Goal: Use online tool/utility: Utilize a website feature to perform a specific function

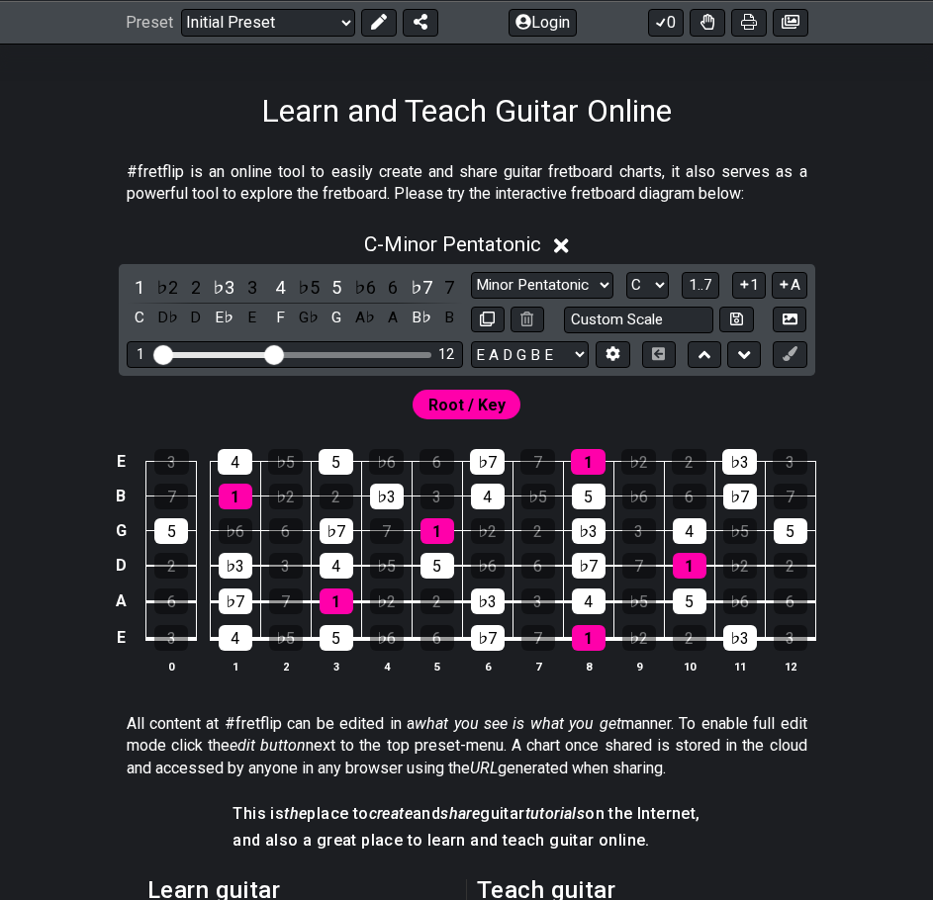
scroll to position [297, 0]
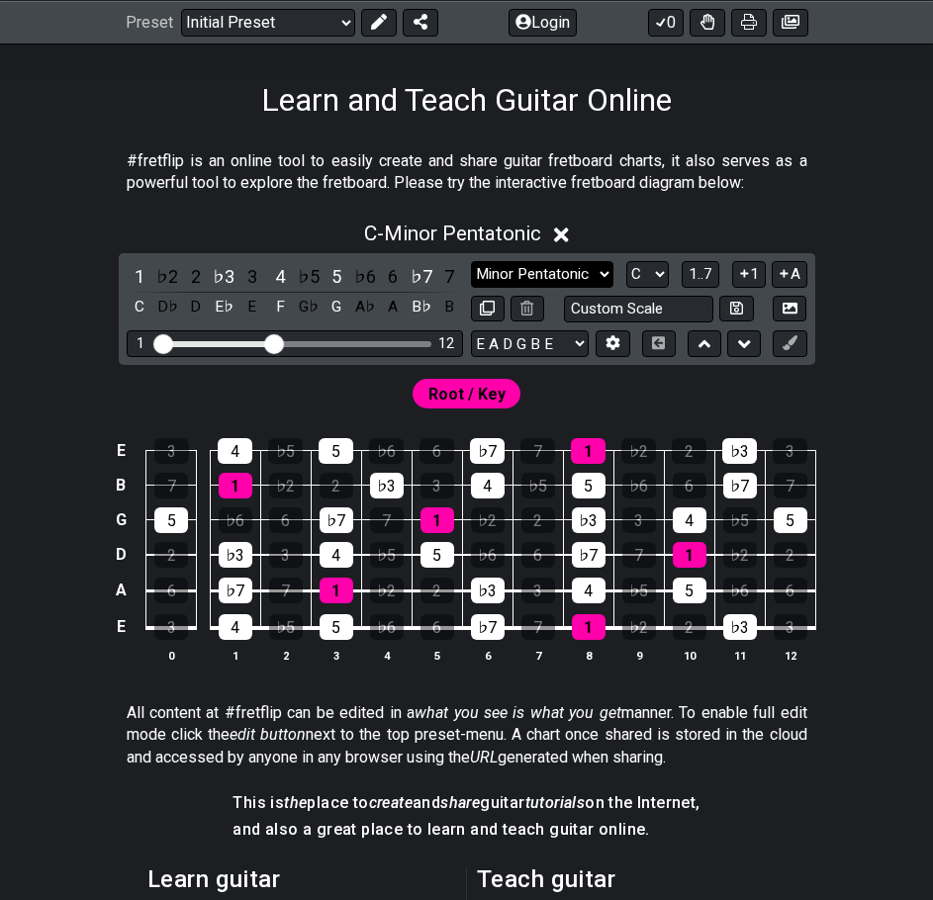
click at [540, 276] on select "Minor Pentatonic Click to edit Minor Pentatonic Major Pentatonic Minor Blues Ma…" at bounding box center [542, 274] width 142 height 27
select select "Minor / Aeolian"
click at [471, 261] on select "Minor Pentatonic Click to edit Minor Pentatonic Major Pentatonic Minor Blues Ma…" at bounding box center [542, 274] width 142 height 27
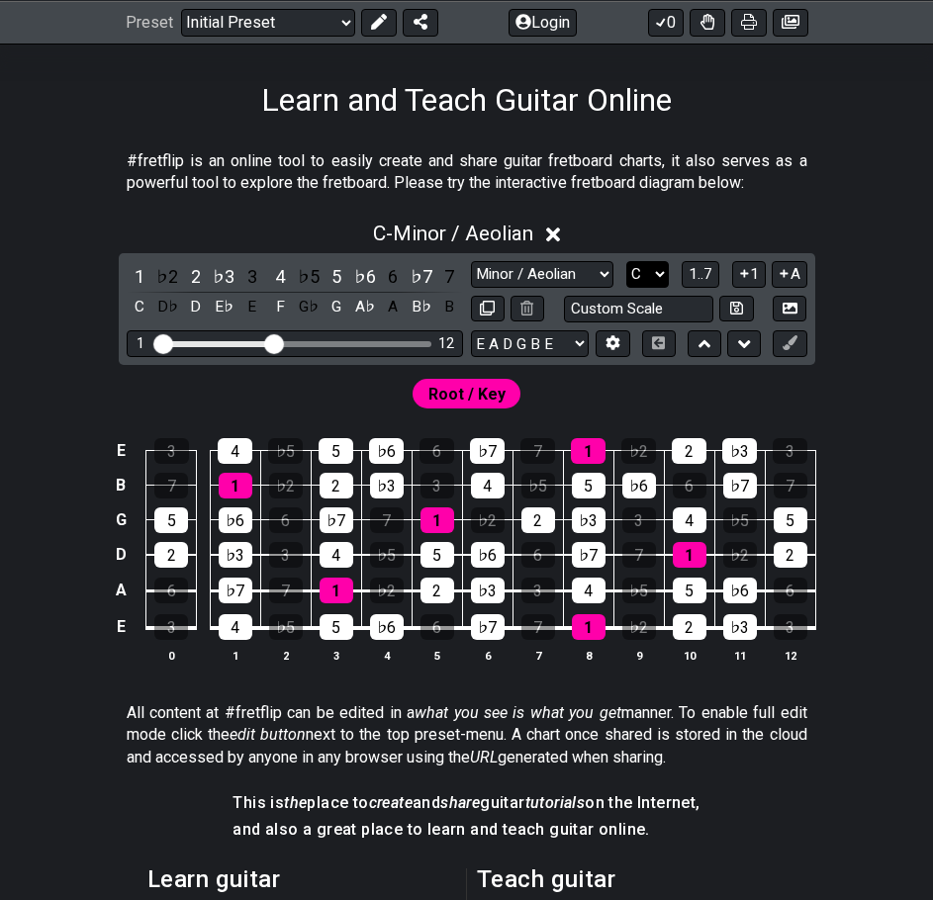
click at [653, 280] on select "A♭ A A♯ B♭ B C C♯ D♭ D D♯ E♭ E F F♯ G♭ G G♯" at bounding box center [647, 274] width 43 height 27
select select "D"
click at [626, 261] on select "A♭ A A♯ B♭ B C C♯ D♭ D D♯ E♭ E F F♯ G♭ G G♯" at bounding box center [647, 274] width 43 height 27
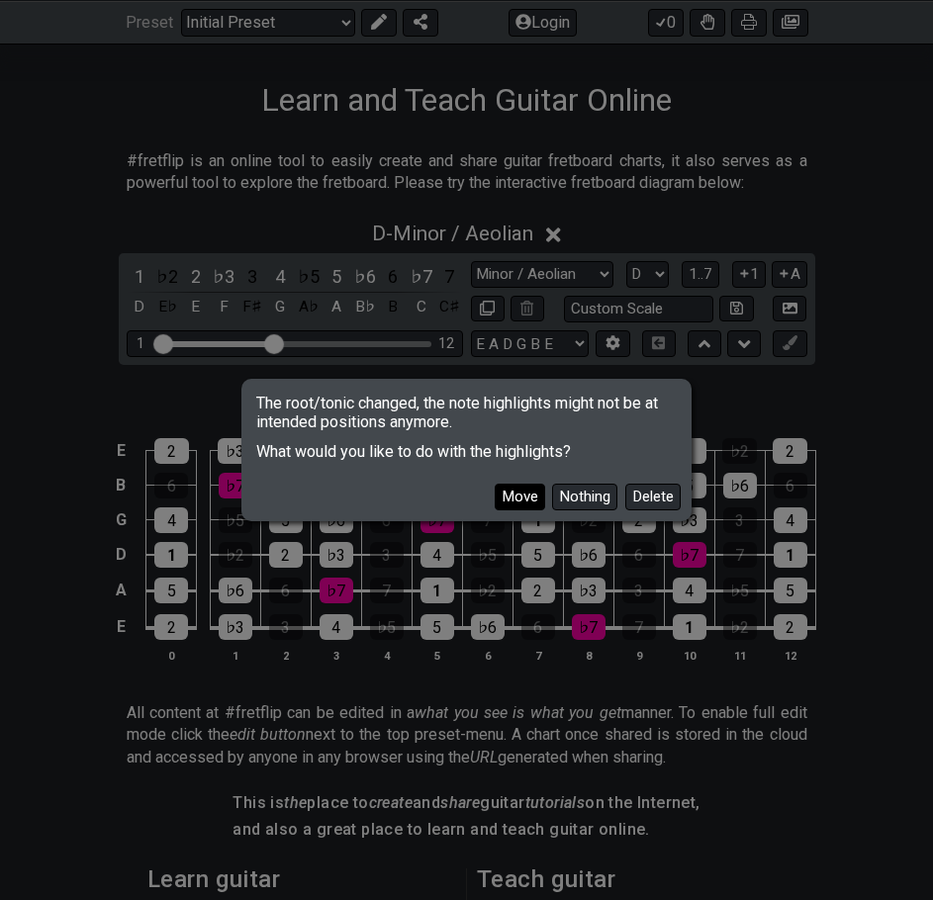
click at [535, 500] on button "Move" at bounding box center [520, 497] width 50 height 27
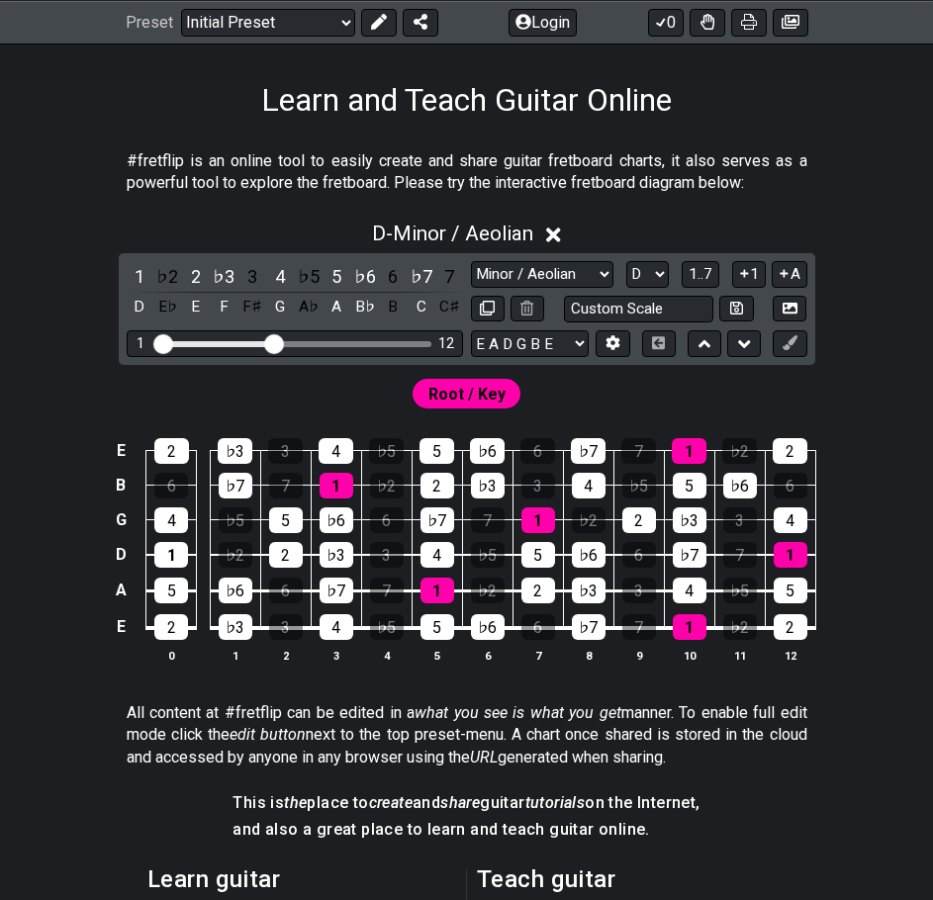
click at [477, 387] on span "Root / Key" at bounding box center [466, 394] width 77 height 29
click at [795, 351] on button at bounding box center [790, 343] width 34 height 27
click at [797, 347] on button at bounding box center [790, 343] width 34 height 27
drag, startPoint x: 783, startPoint y: 351, endPoint x: 769, endPoint y: 354, distance: 15.1
click at [770, 353] on div "E A D G B E E A D G B E E A D G B E B E A D F♯ B A D G C E A D A D G B E E♭ A♭ …" at bounding box center [639, 343] width 336 height 27
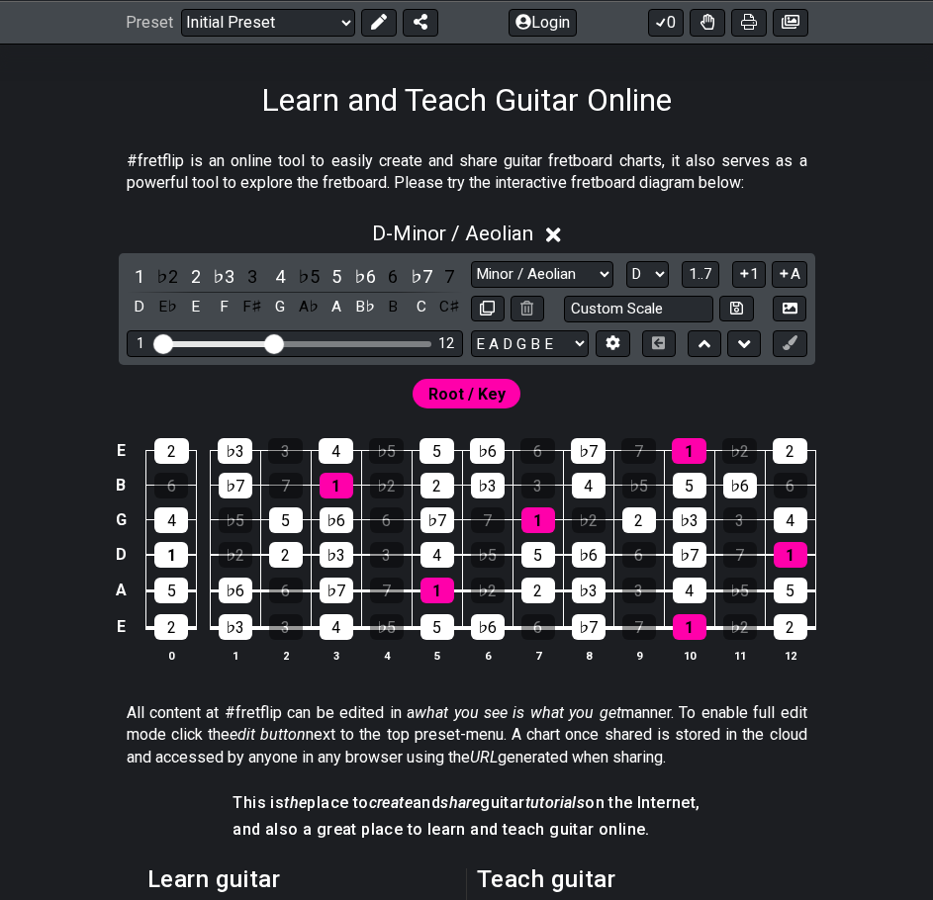
click at [486, 395] on span "Root / Key" at bounding box center [466, 394] width 77 height 29
click at [801, 351] on button at bounding box center [790, 343] width 34 height 27
click at [540, 14] on button "Login" at bounding box center [542, 22] width 68 height 28
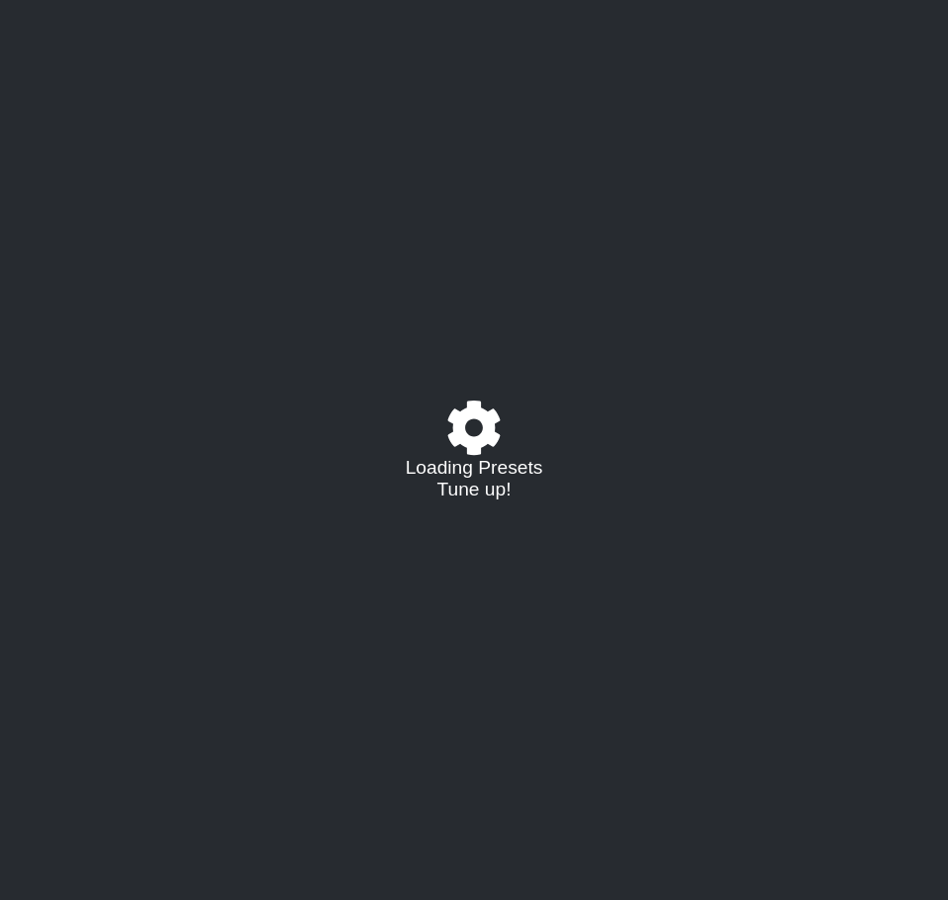
select select "D"
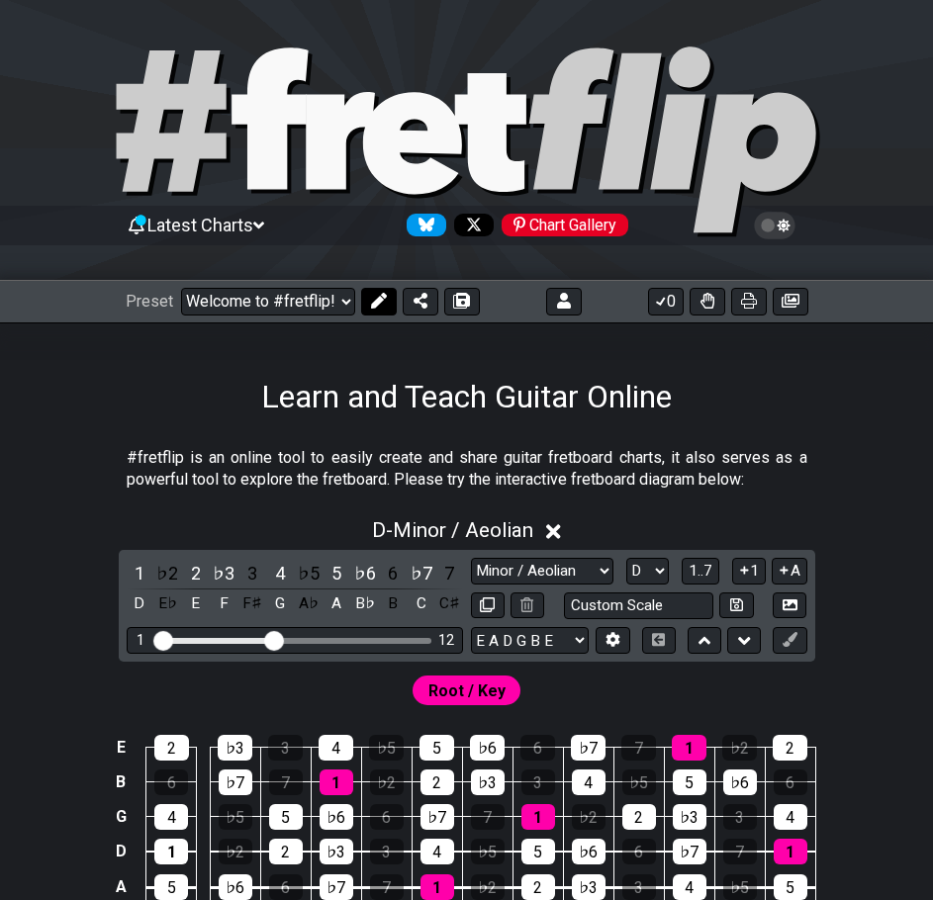
click at [379, 301] on icon at bounding box center [378, 301] width 16 height 16
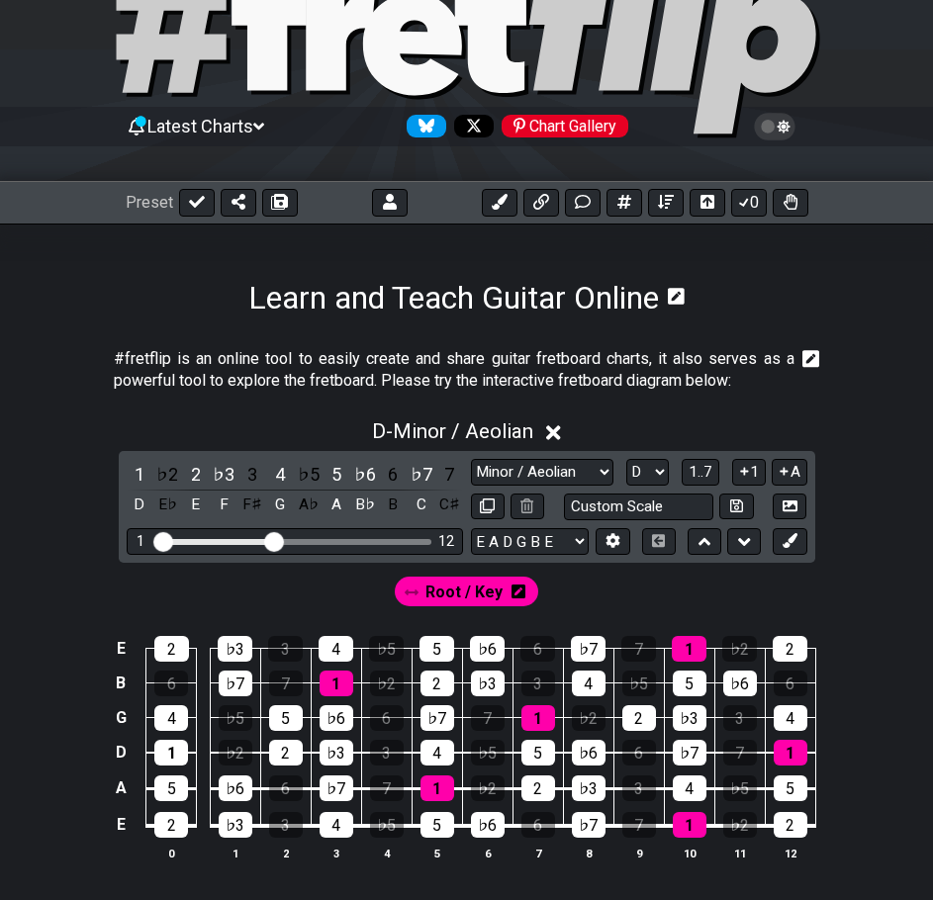
scroll to position [198, 0]
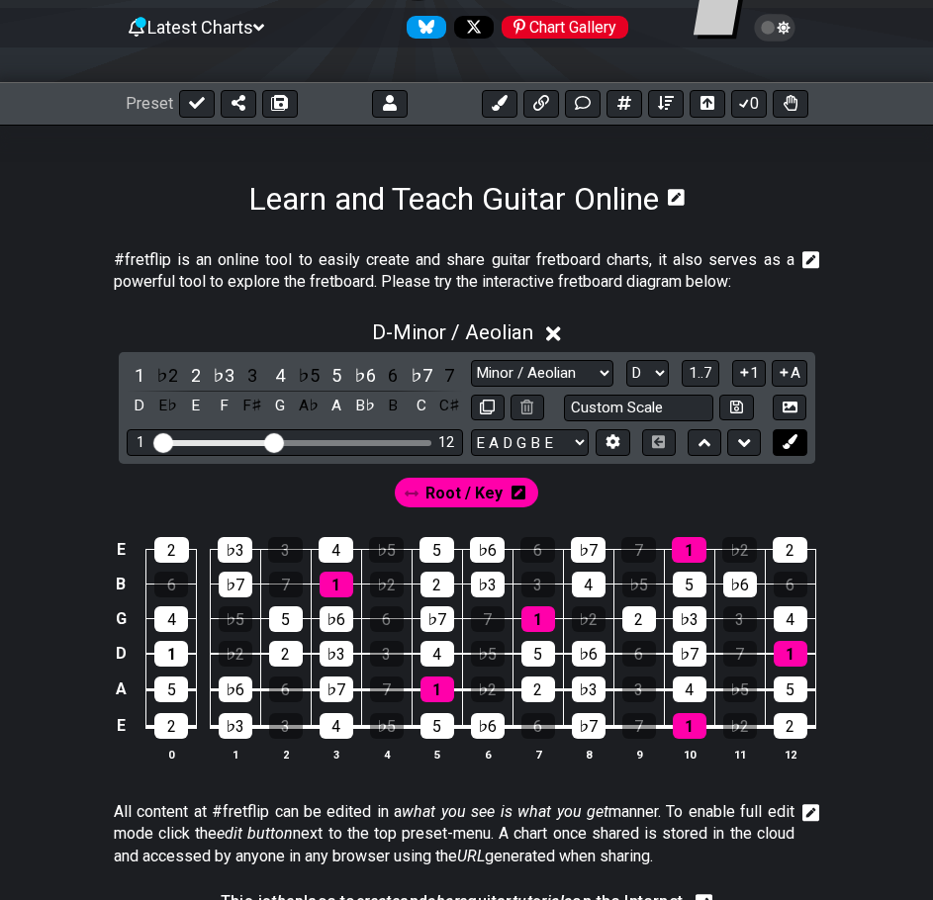
click at [791, 440] on icon at bounding box center [789, 441] width 15 height 15
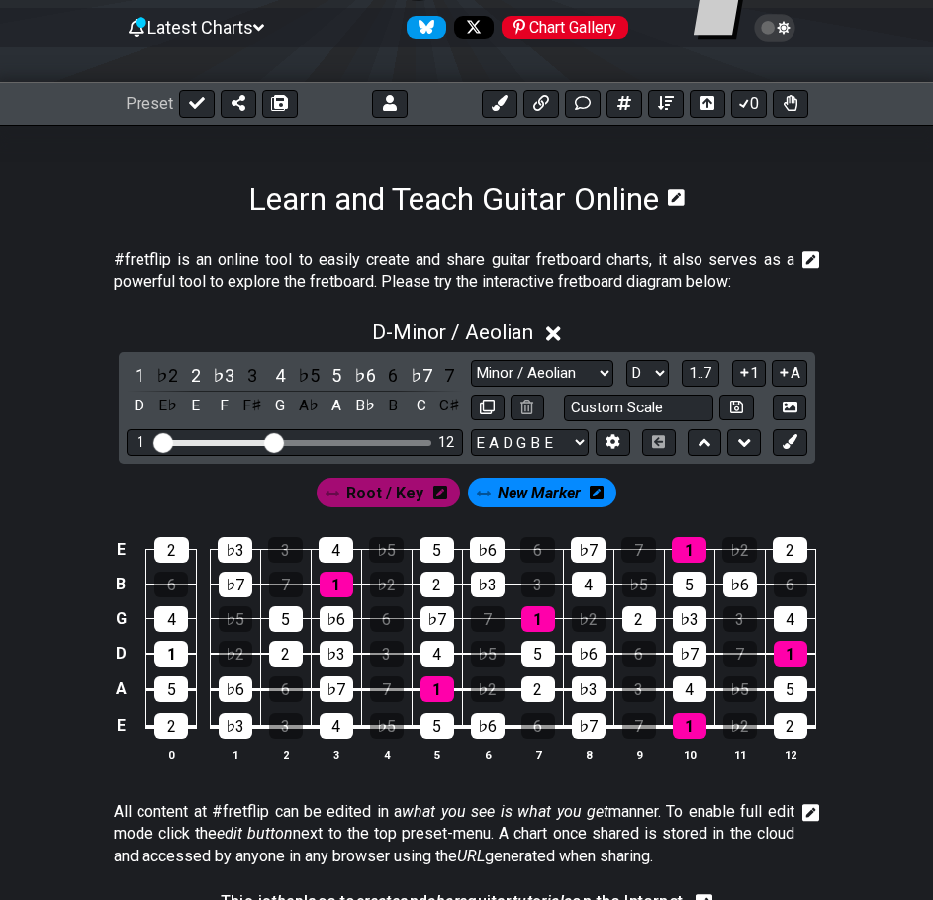
click at [594, 489] on icon at bounding box center [597, 493] width 14 height 14
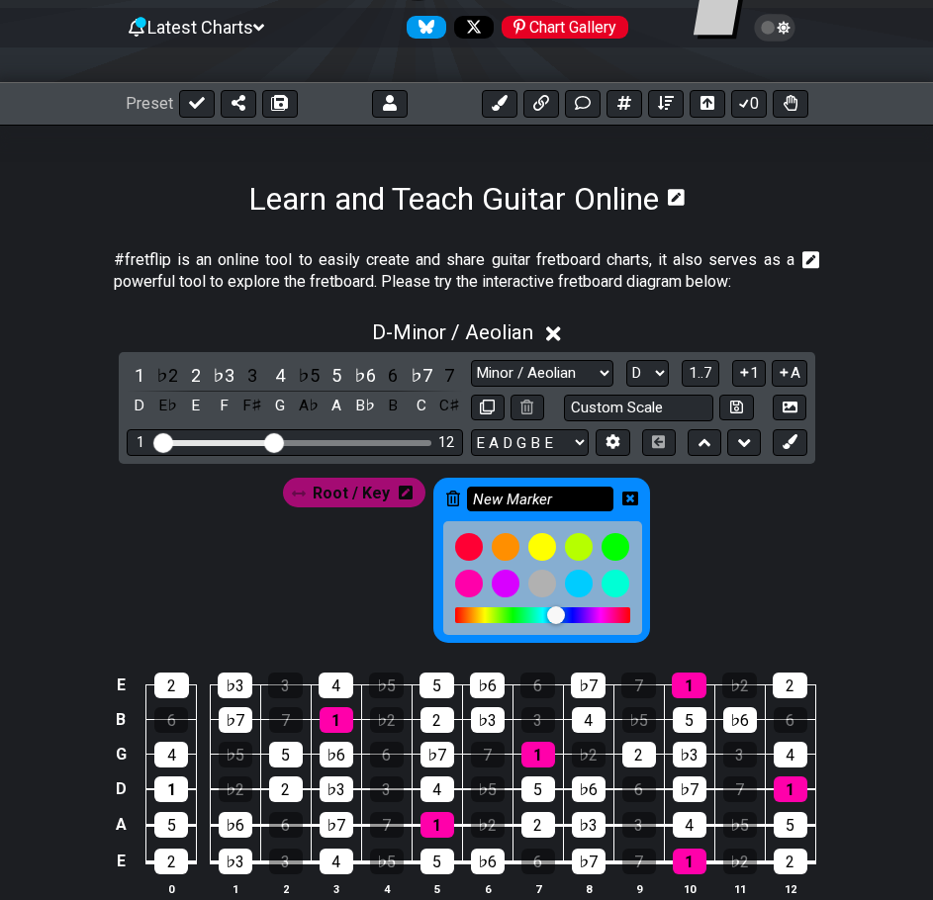
click at [549, 493] on input "New Marker" at bounding box center [540, 499] width 146 height 25
drag, startPoint x: 559, startPoint y: 492, endPoint x: 461, endPoint y: 500, distance: 98.3
click at [461, 500] on div "New Marker" at bounding box center [541, 560] width 217 height 165
type input "b3"
click at [480, 721] on div "♭3" at bounding box center [488, 720] width 34 height 26
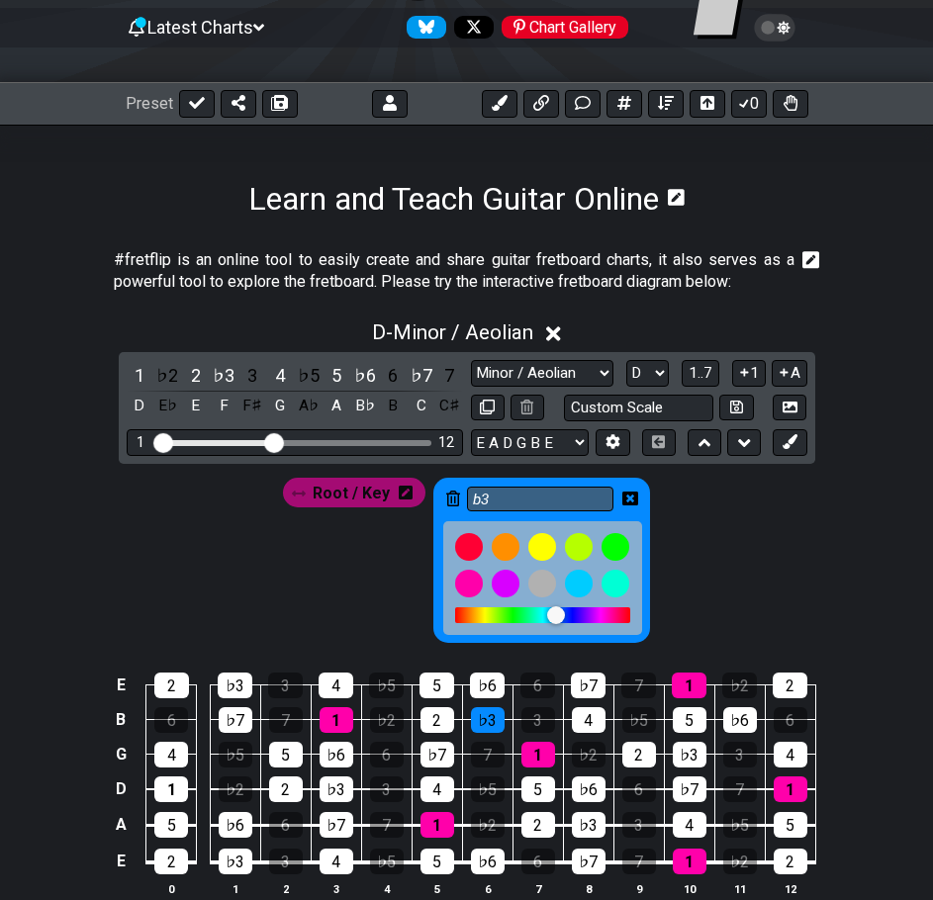
click at [334, 786] on div "♭3" at bounding box center [337, 790] width 34 height 26
click at [697, 754] on div "♭3" at bounding box center [690, 755] width 34 height 26
click at [593, 829] on div "♭3" at bounding box center [589, 825] width 34 height 26
click at [236, 859] on div "♭3" at bounding box center [236, 862] width 34 height 26
click at [230, 681] on div "♭3" at bounding box center [235, 686] width 35 height 26
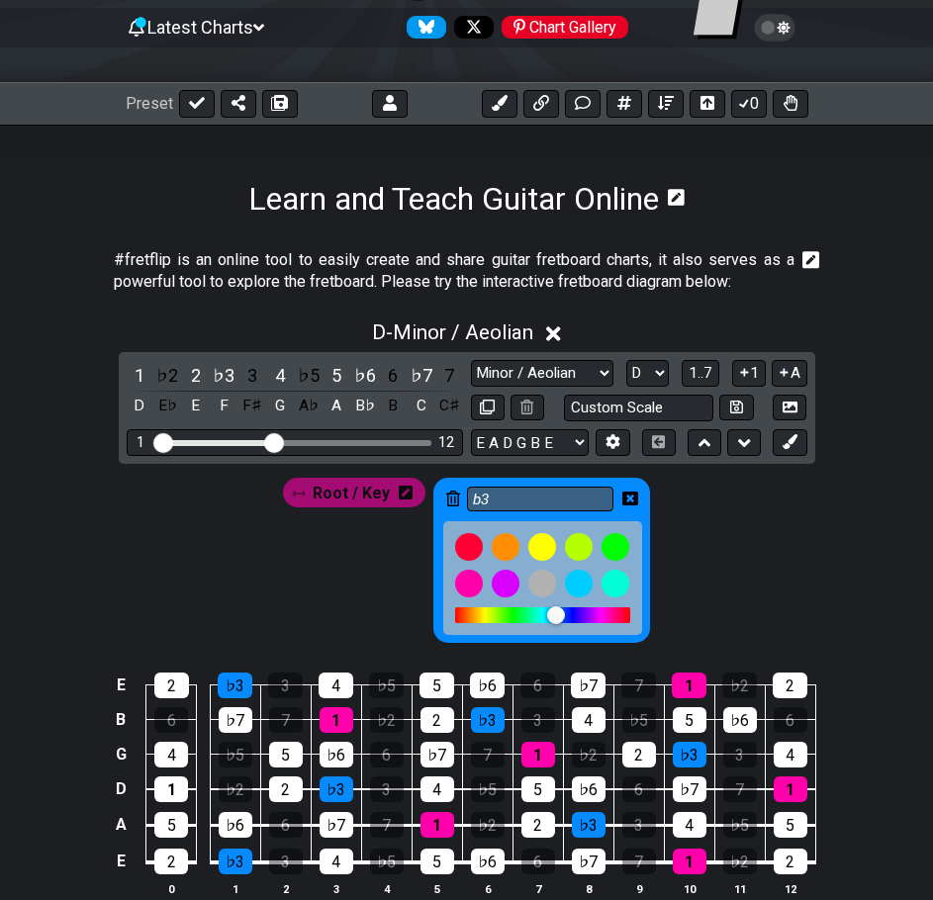
scroll to position [297, 0]
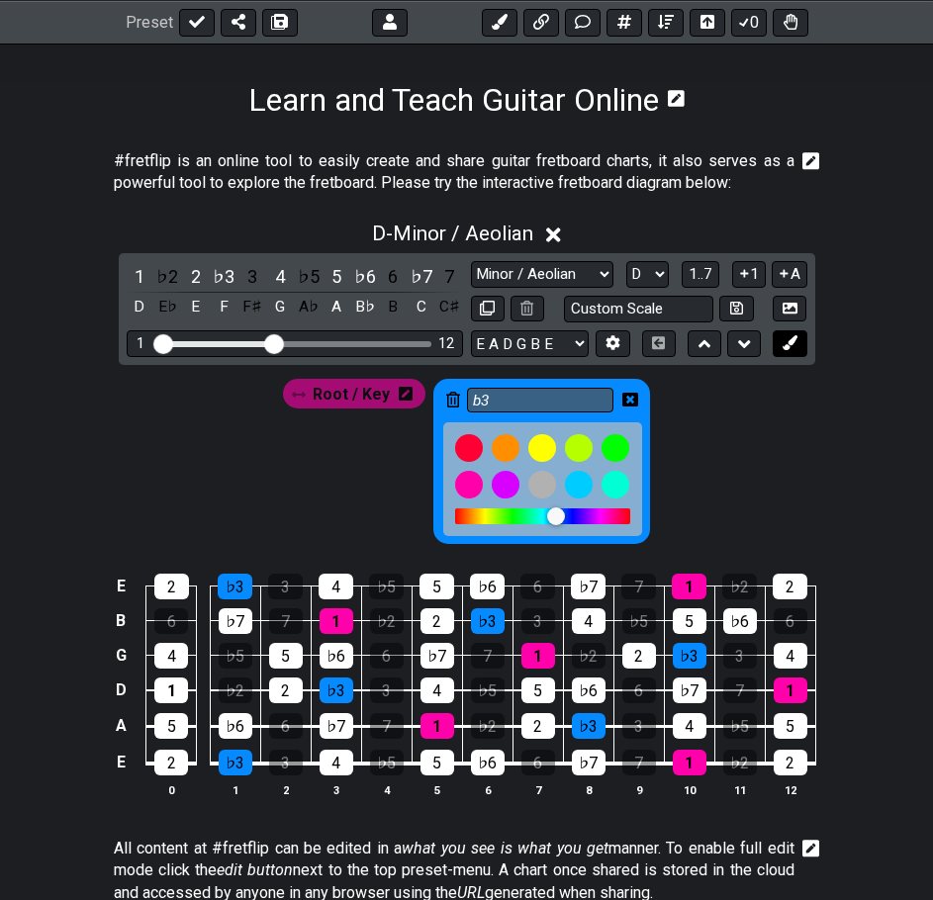
click at [790, 342] on icon at bounding box center [789, 342] width 15 height 15
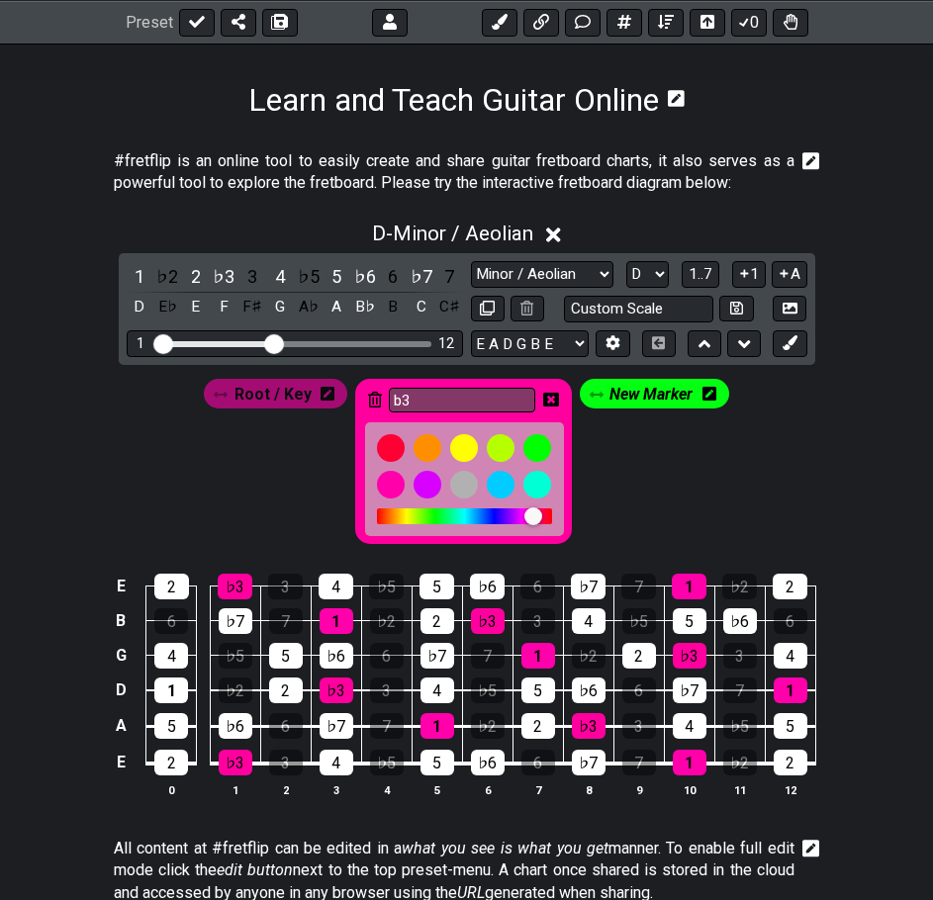
drag, startPoint x: 480, startPoint y: 517, endPoint x: 531, endPoint y: 520, distance: 51.5
click at [531, 520] on div at bounding box center [533, 516] width 18 height 18
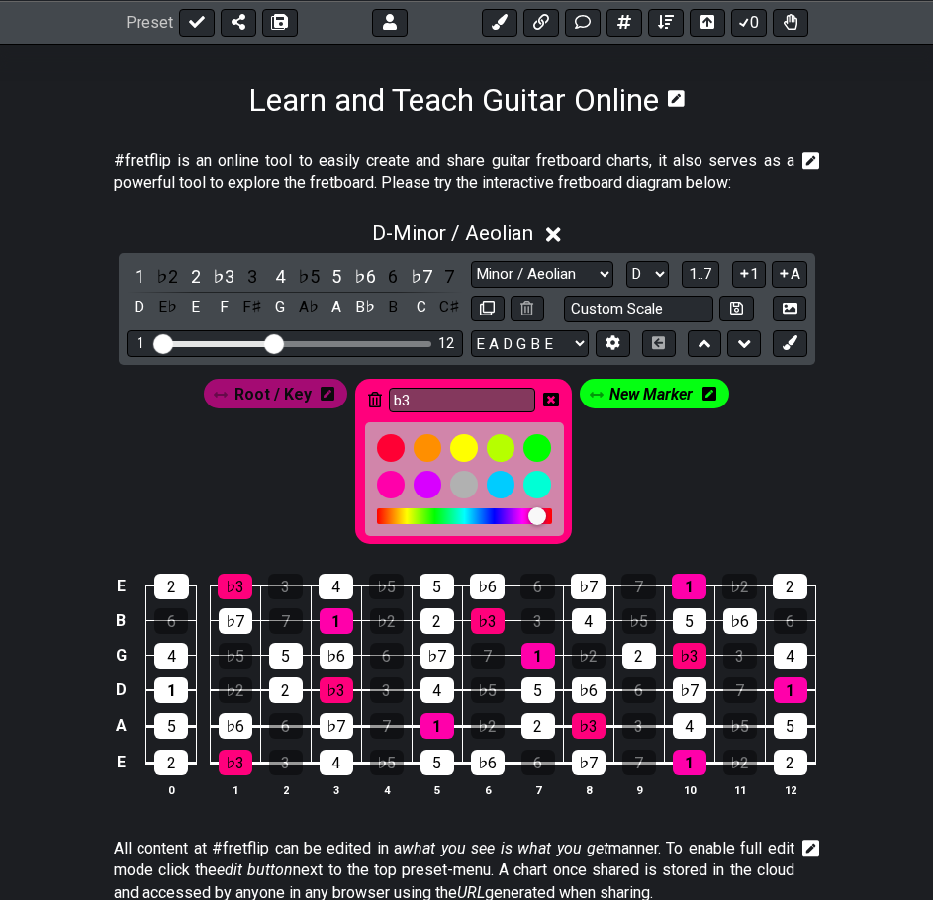
click at [535, 521] on div at bounding box center [537, 516] width 18 height 18
click at [279, 398] on span "Root / Key" at bounding box center [272, 394] width 77 height 29
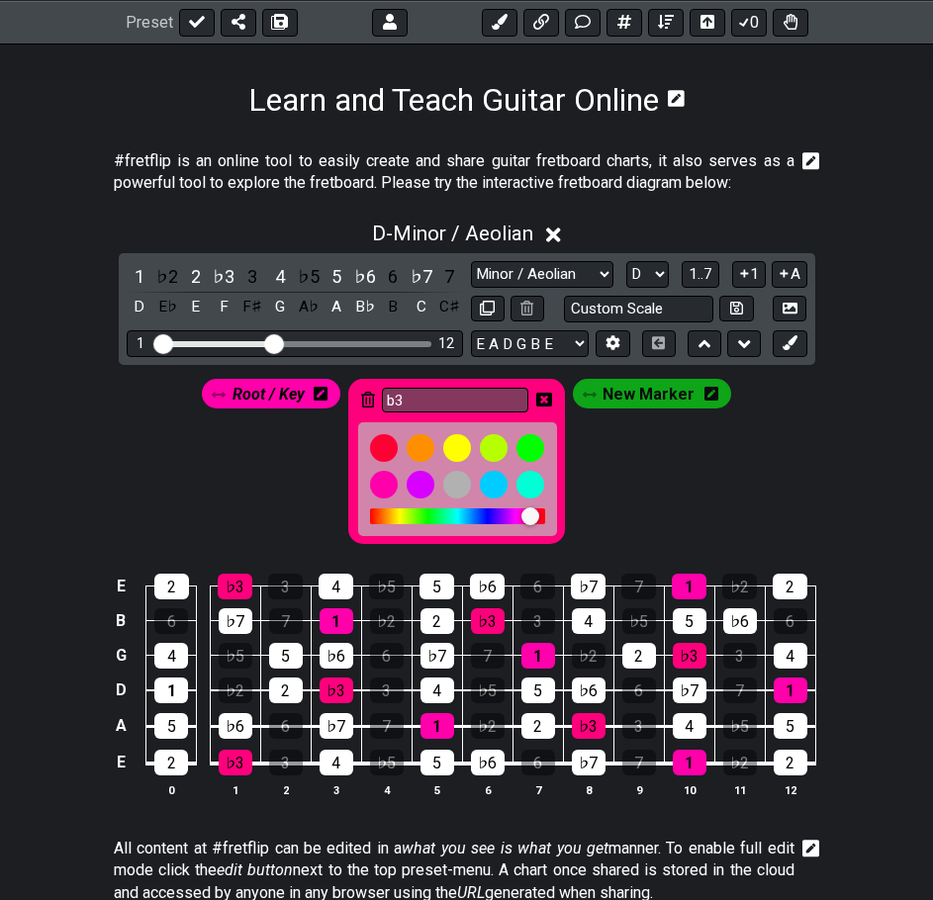
click at [322, 394] on icon at bounding box center [321, 394] width 14 height 16
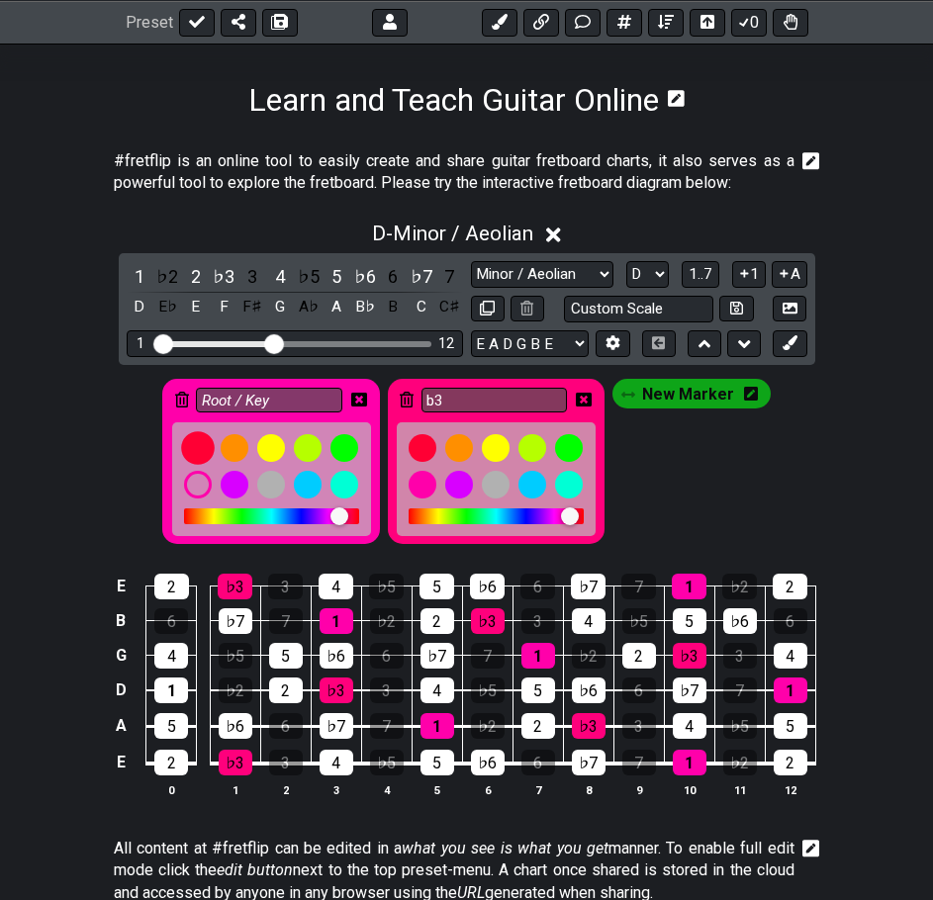
click at [210, 444] on div at bounding box center [198, 448] width 34 height 34
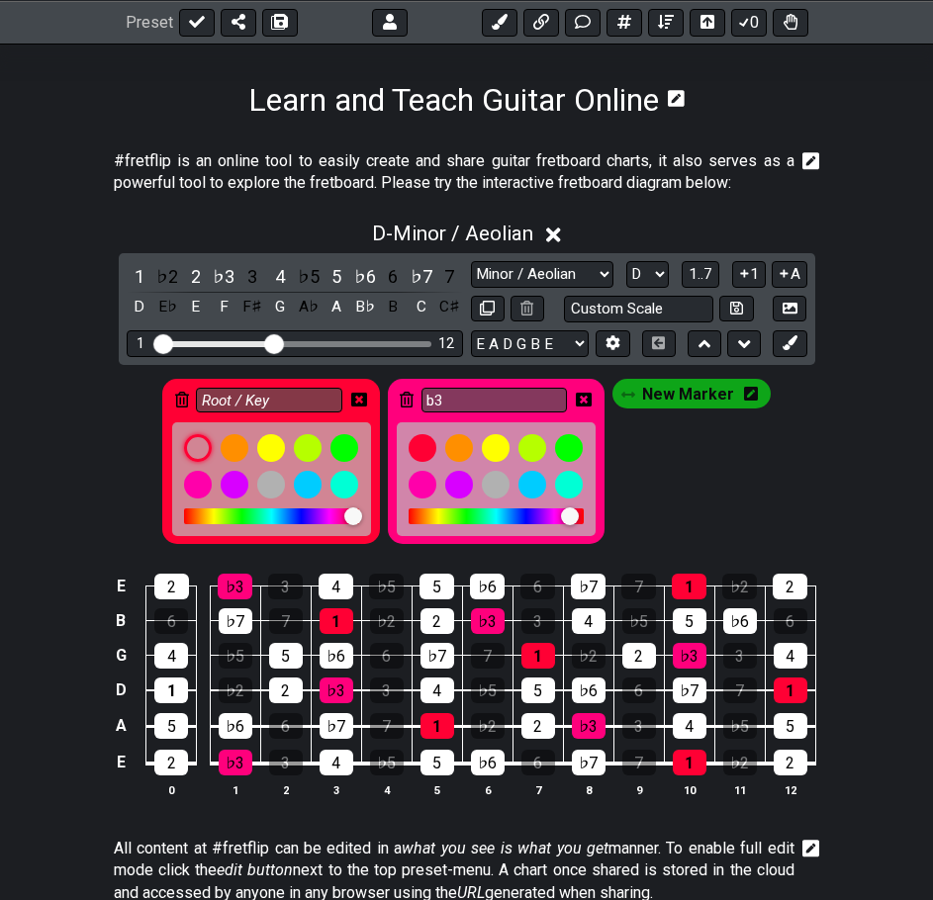
click at [663, 402] on span "New Marker" at bounding box center [688, 394] width 92 height 29
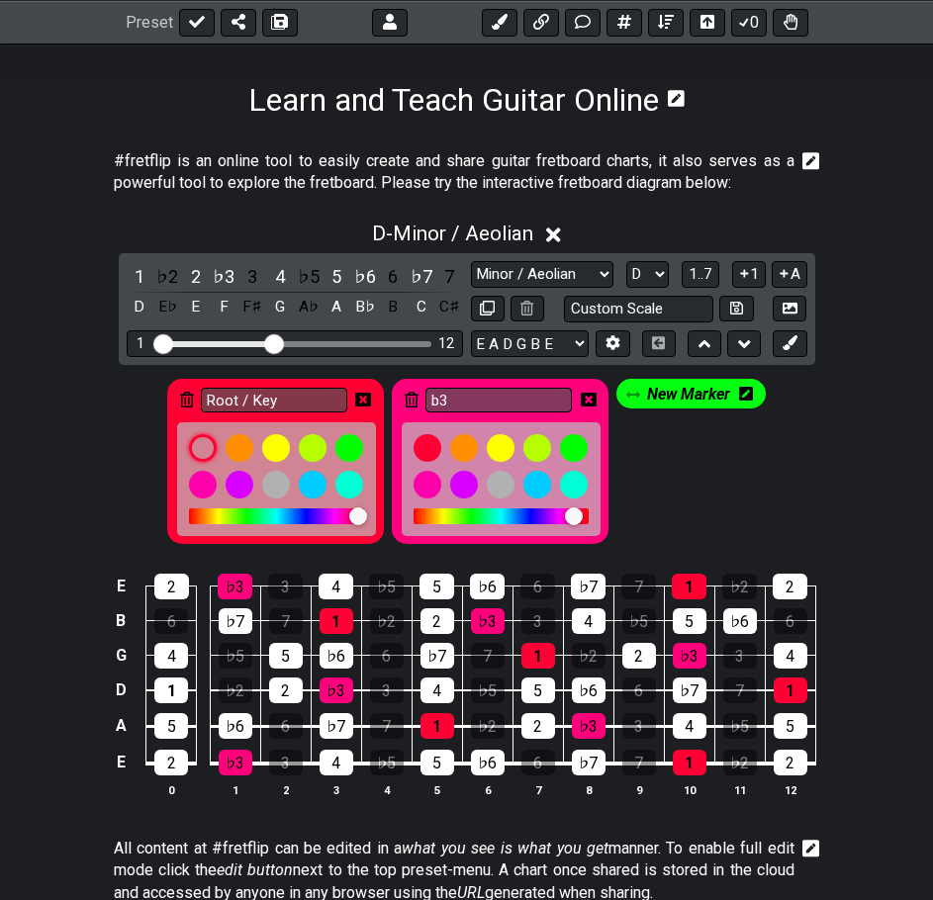
click at [746, 388] on icon at bounding box center [746, 394] width 14 height 14
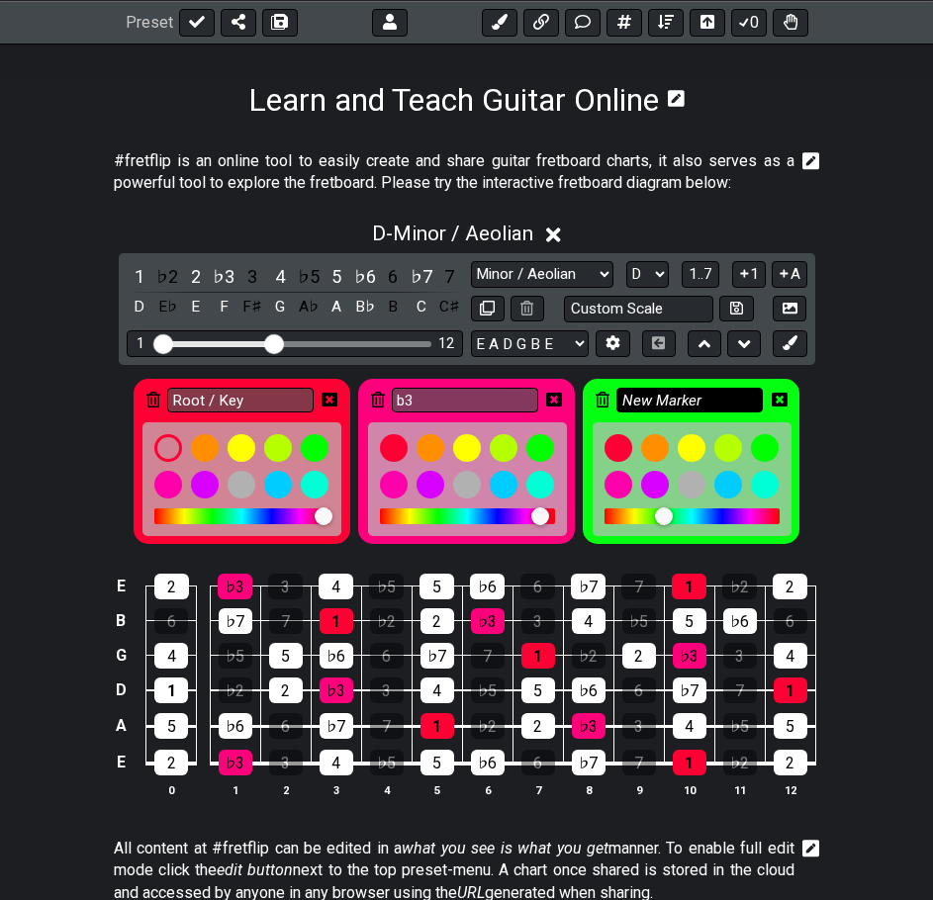
click at [701, 402] on input "New Marker" at bounding box center [689, 400] width 146 height 25
drag, startPoint x: 716, startPoint y: 396, endPoint x: 597, endPoint y: 397, distance: 118.7
click at [597, 397] on div "New Marker" at bounding box center [691, 461] width 217 height 165
type input "5"
click at [774, 515] on div at bounding box center [691, 516] width 175 height 16
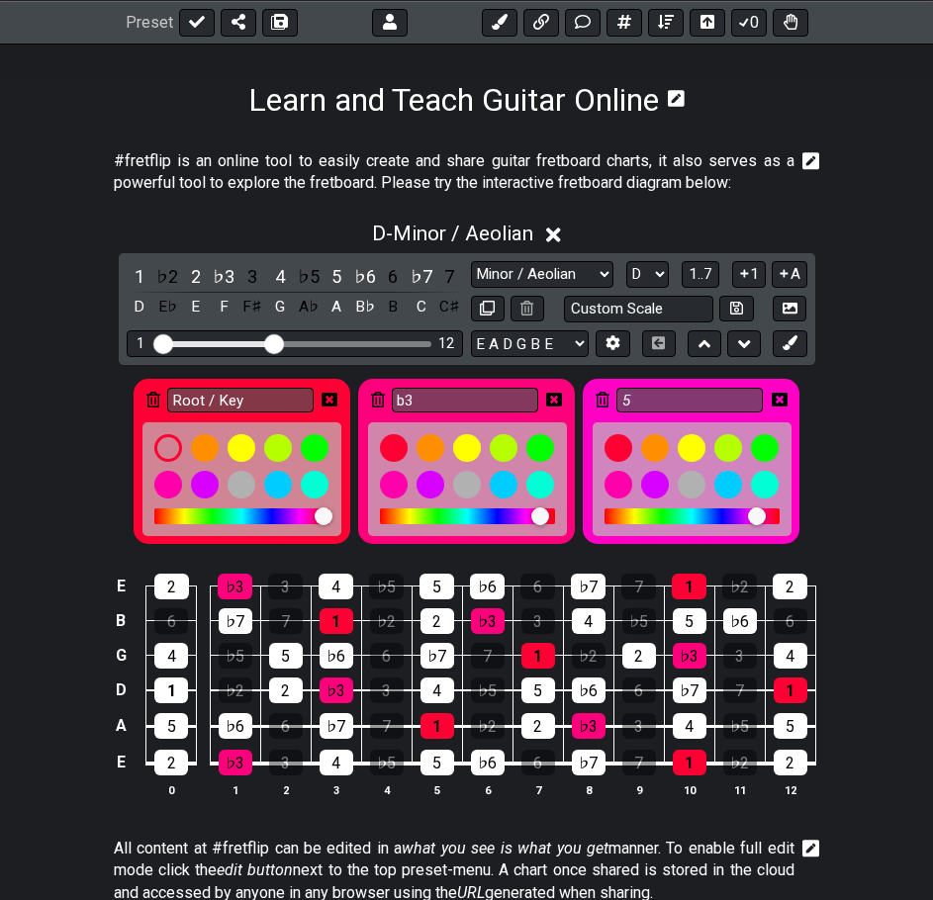
drag, startPoint x: 774, startPoint y: 514, endPoint x: 757, endPoint y: 524, distance: 19.5
click at [757, 524] on div at bounding box center [757, 516] width 18 height 18
click at [372, 413] on icon at bounding box center [378, 401] width 14 height 29
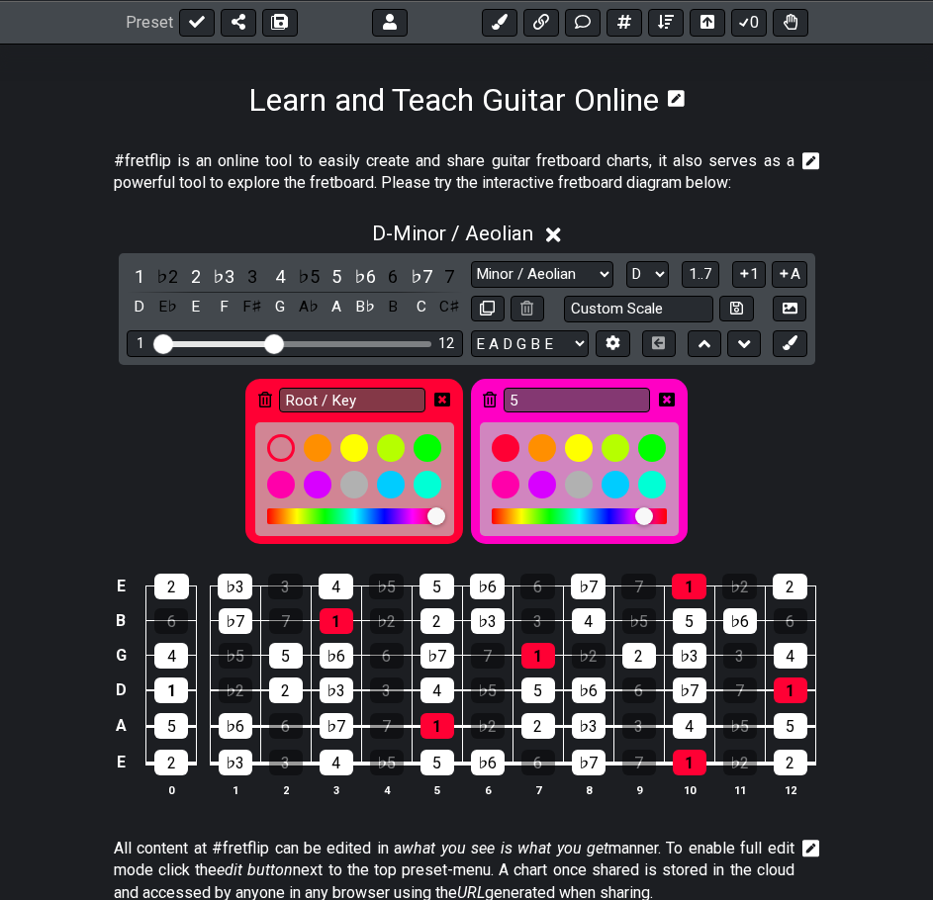
click at [734, 439] on div "Root / Key 5" at bounding box center [466, 456] width 933 height 183
click at [783, 334] on button at bounding box center [790, 343] width 34 height 27
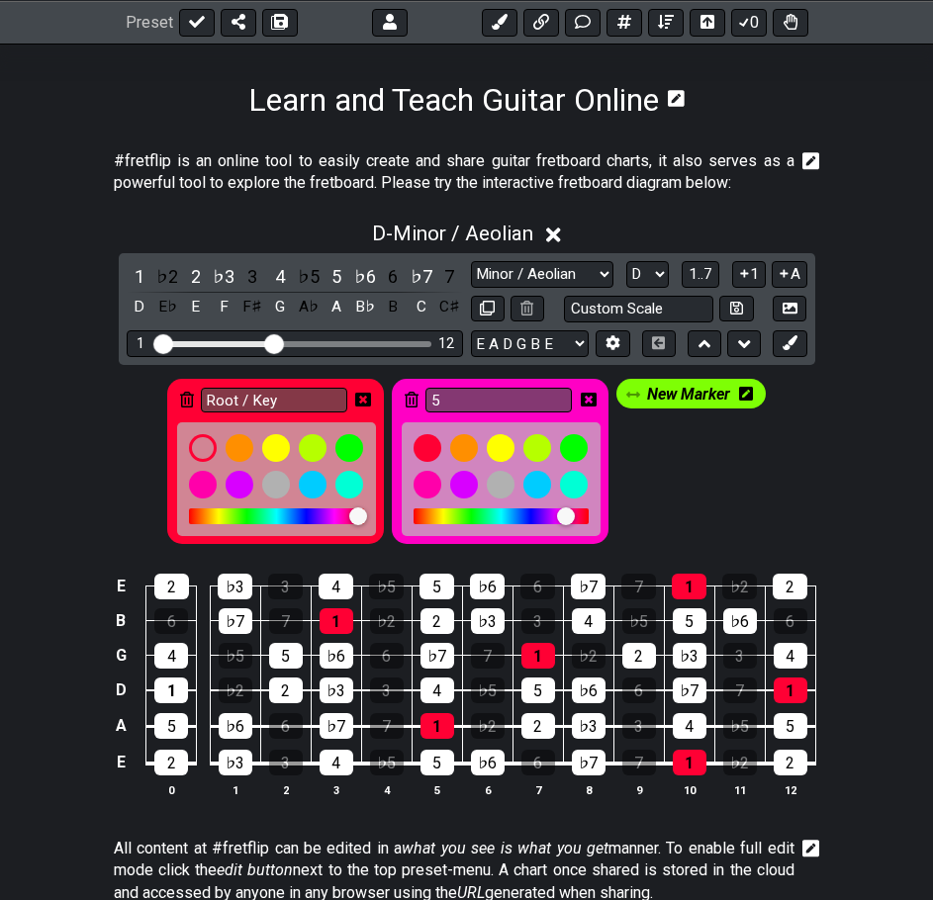
click at [744, 390] on icon at bounding box center [746, 394] width 14 height 14
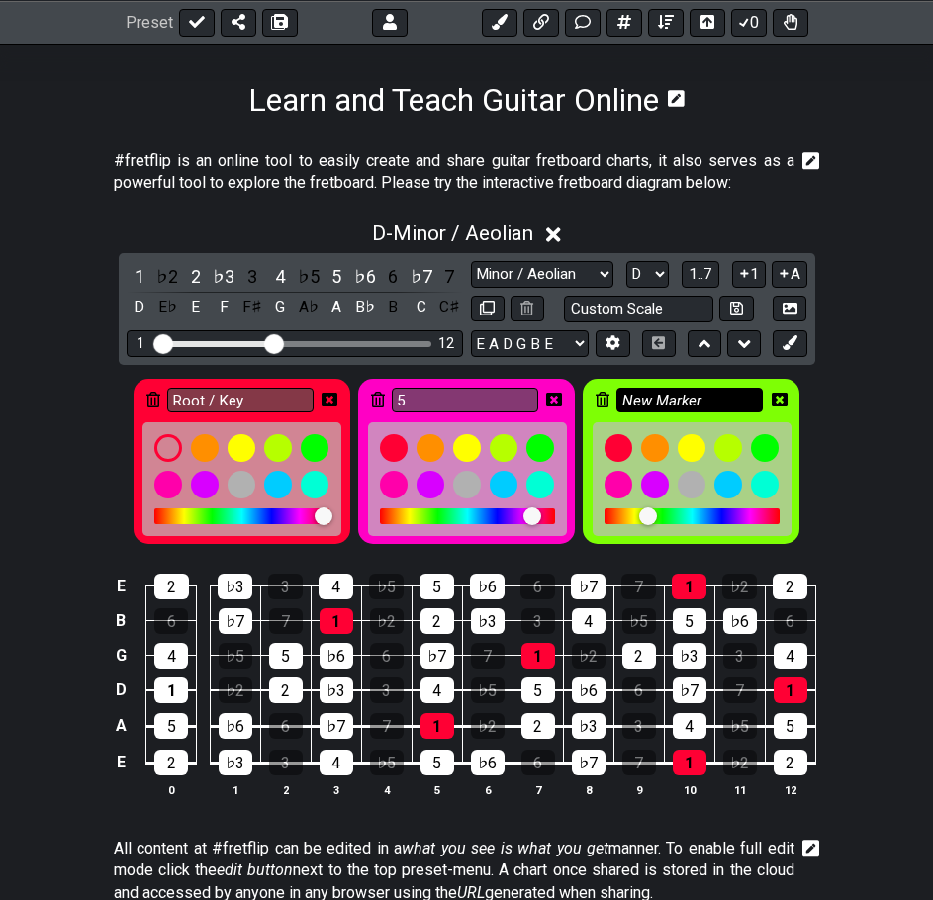
click at [683, 393] on input "New Marker" at bounding box center [689, 400] width 146 height 25
drag, startPoint x: 710, startPoint y: 393, endPoint x: 564, endPoint y: 398, distance: 146.5
click at [564, 398] on div "Root / Key 5 New Marker" at bounding box center [467, 461] width 675 height 173
type input "b3"
click at [613, 454] on div at bounding box center [618, 448] width 34 height 34
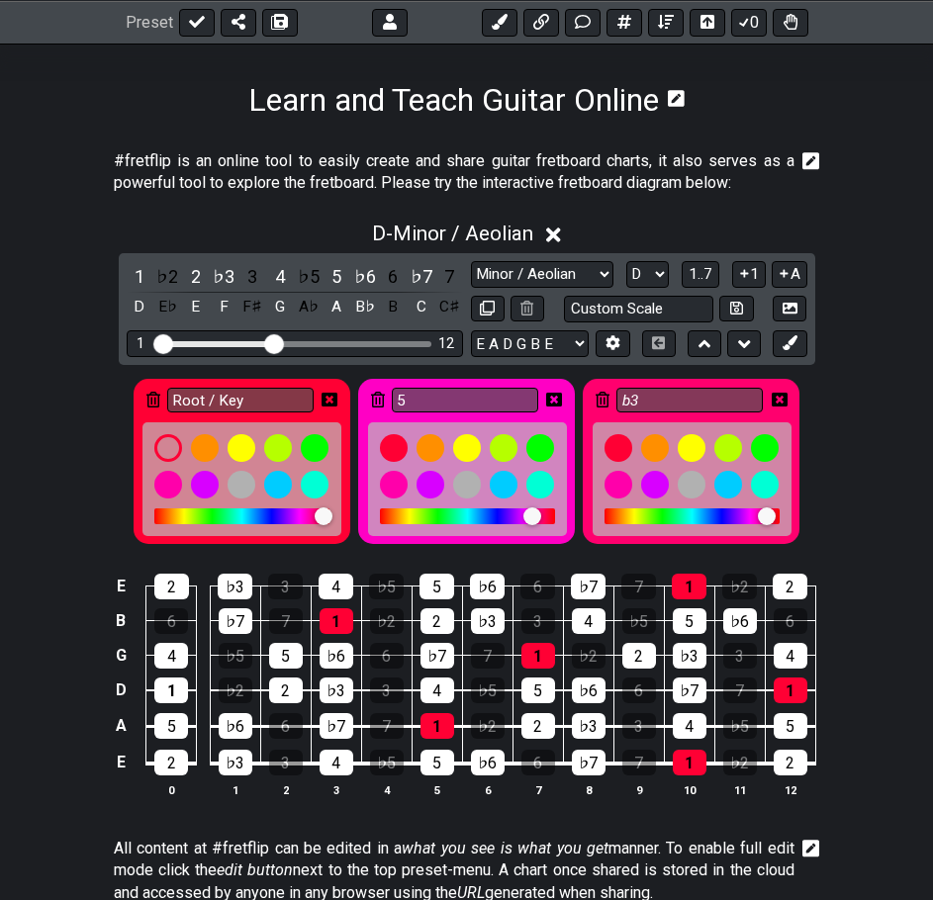
click at [767, 516] on div at bounding box center [767, 516] width 18 height 18
click at [696, 656] on div "♭3" at bounding box center [690, 656] width 34 height 26
click at [597, 725] on div "♭3" at bounding box center [589, 726] width 34 height 26
click at [487, 622] on div "♭3" at bounding box center [488, 621] width 34 height 26
click at [342, 688] on div "♭3" at bounding box center [337, 691] width 34 height 26
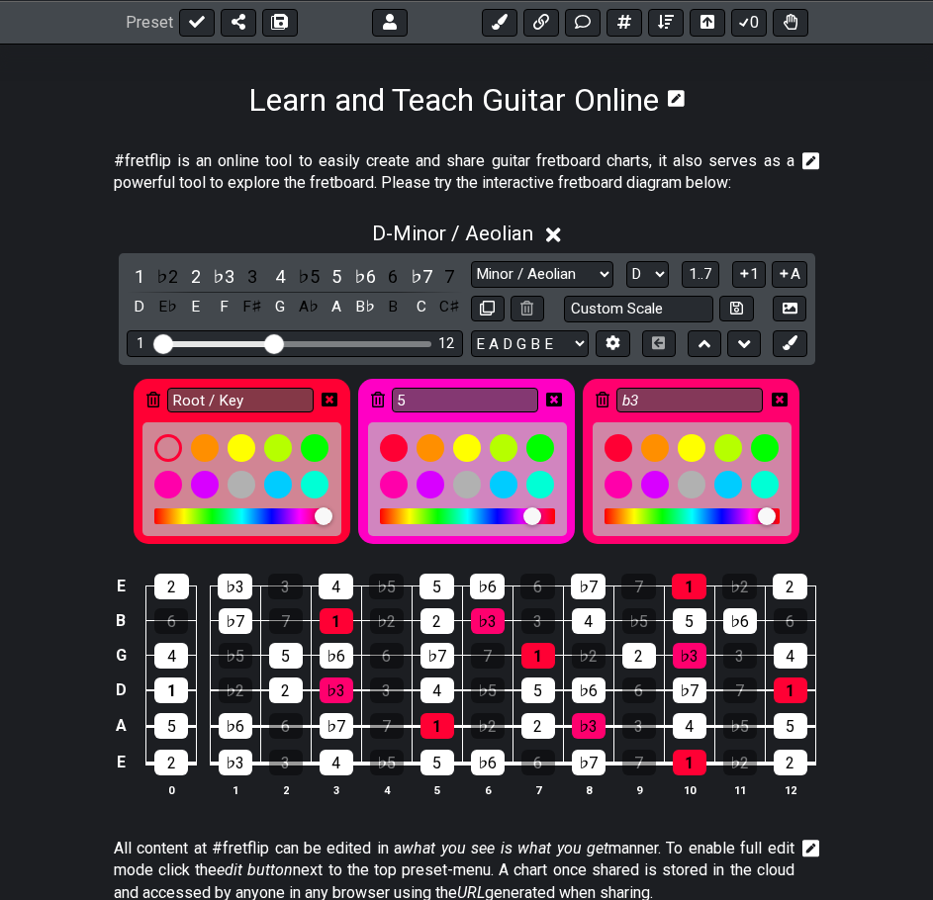
click at [240, 592] on div "♭3" at bounding box center [235, 587] width 35 height 26
click at [240, 765] on div "♭3" at bounding box center [236, 763] width 34 height 26
click at [363, 414] on div "5" at bounding box center [466, 461] width 217 height 165
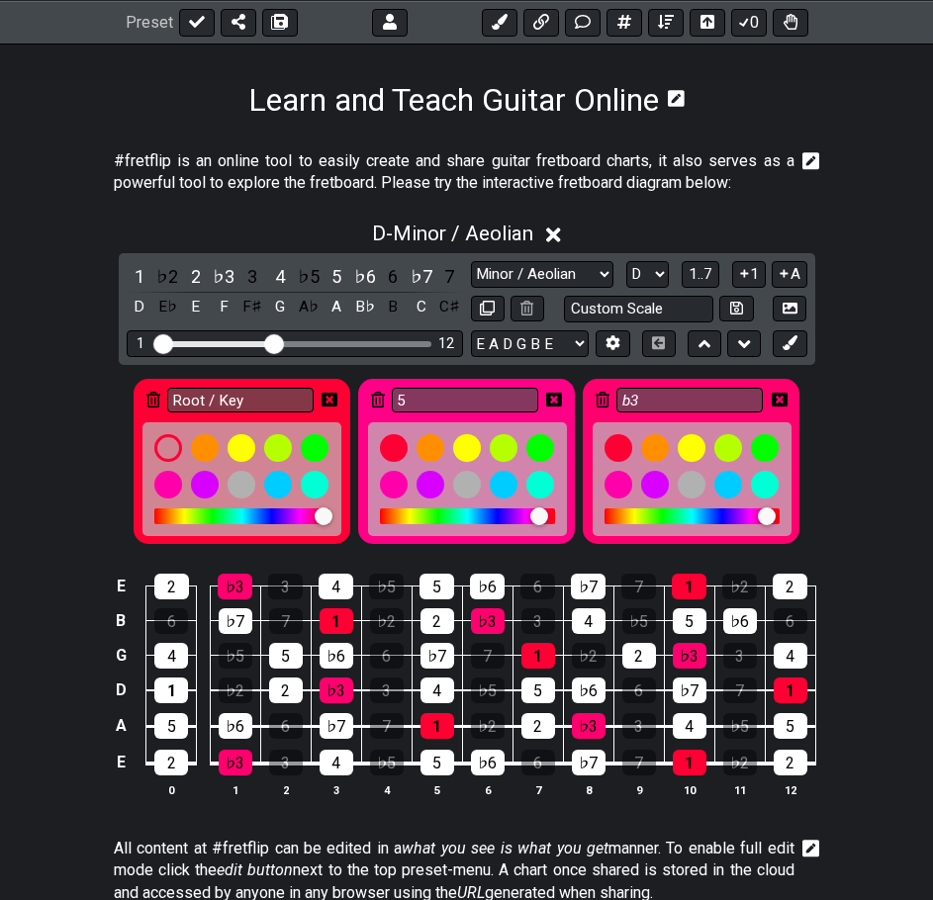
click at [539, 512] on div at bounding box center [539, 516] width 18 height 18
click at [440, 587] on div "5" at bounding box center [436, 587] width 35 height 26
click at [279, 657] on div "5" at bounding box center [286, 656] width 34 height 26
click at [432, 757] on div "5" at bounding box center [437, 763] width 34 height 26
click at [532, 684] on div "5" at bounding box center [538, 691] width 34 height 26
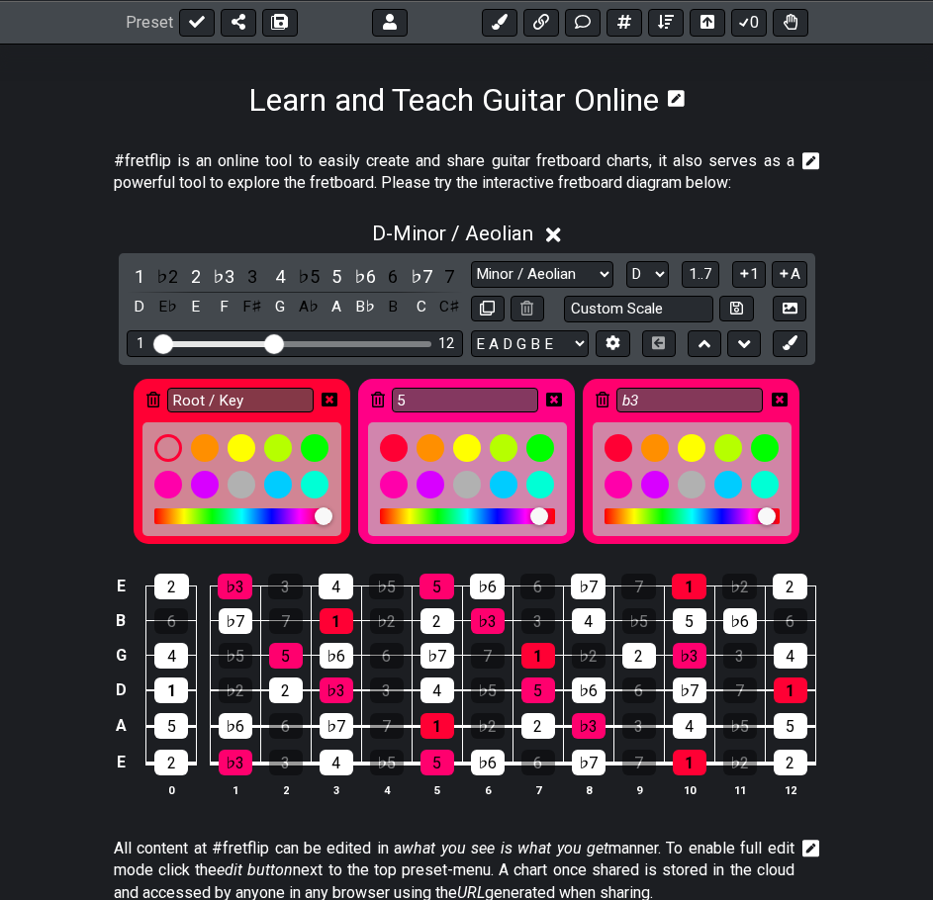
click at [688, 620] on div "5" at bounding box center [690, 621] width 34 height 26
click at [787, 720] on div "5" at bounding box center [791, 726] width 34 height 26
click at [798, 345] on button at bounding box center [790, 343] width 34 height 27
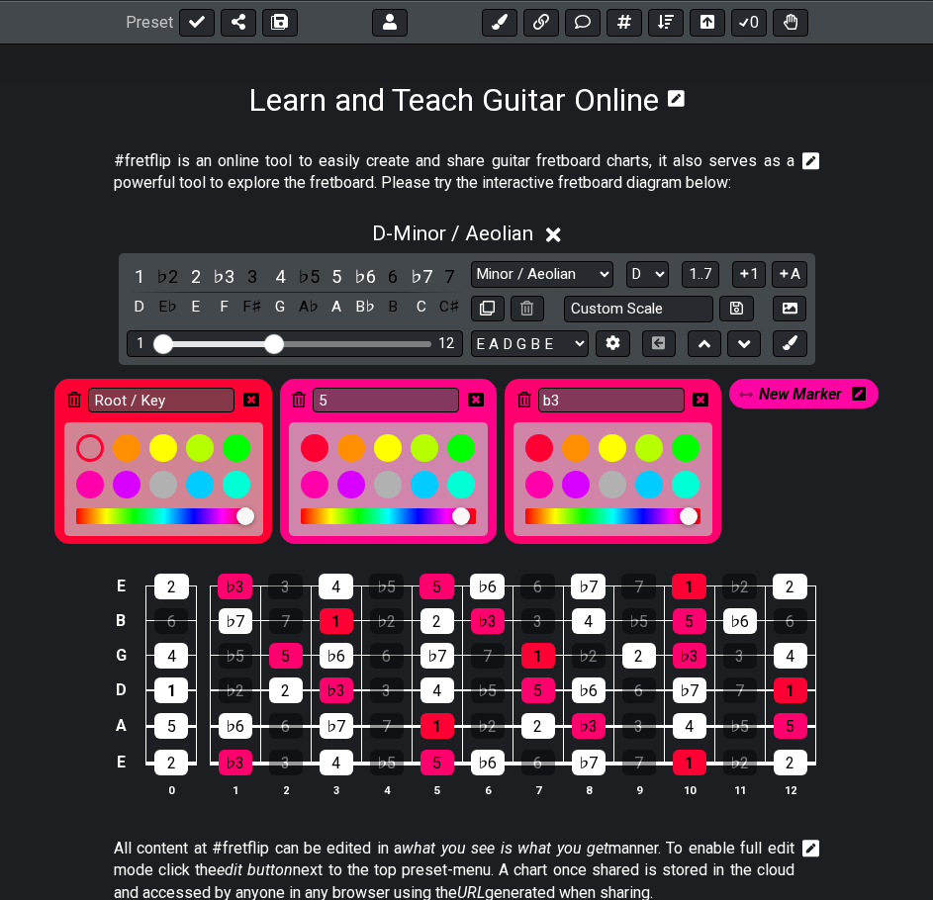
click at [863, 392] on icon at bounding box center [859, 394] width 14 height 16
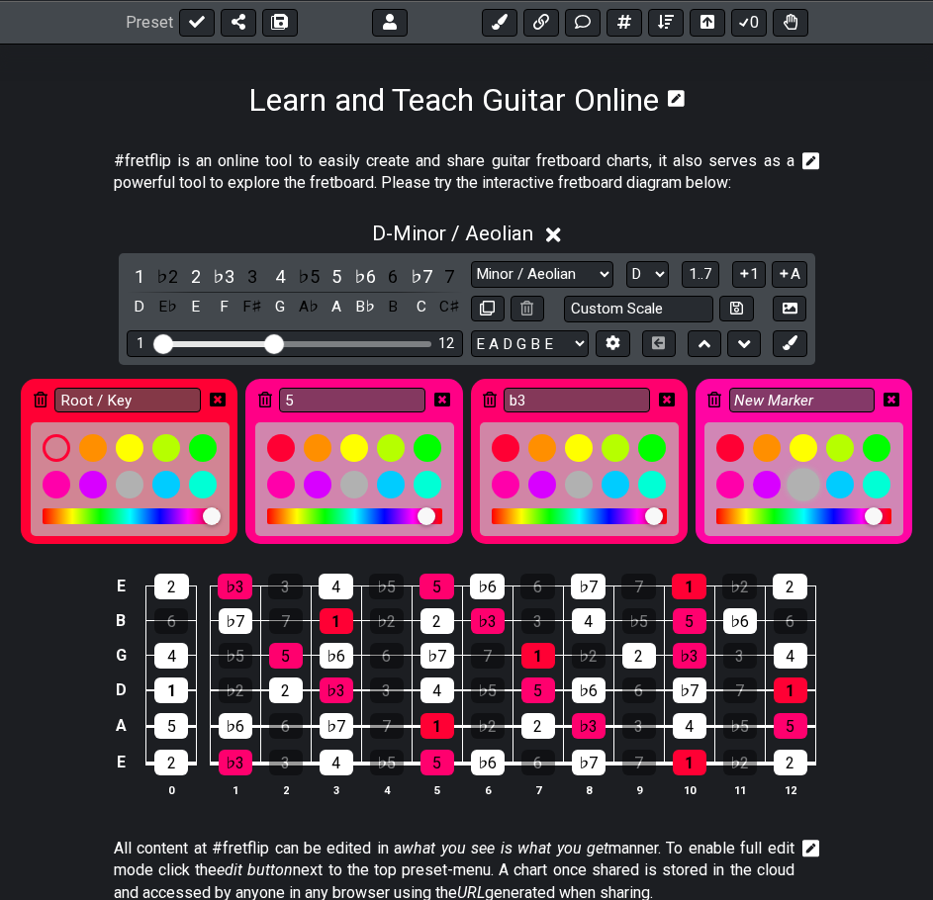
click at [808, 474] on div at bounding box center [803, 485] width 34 height 34
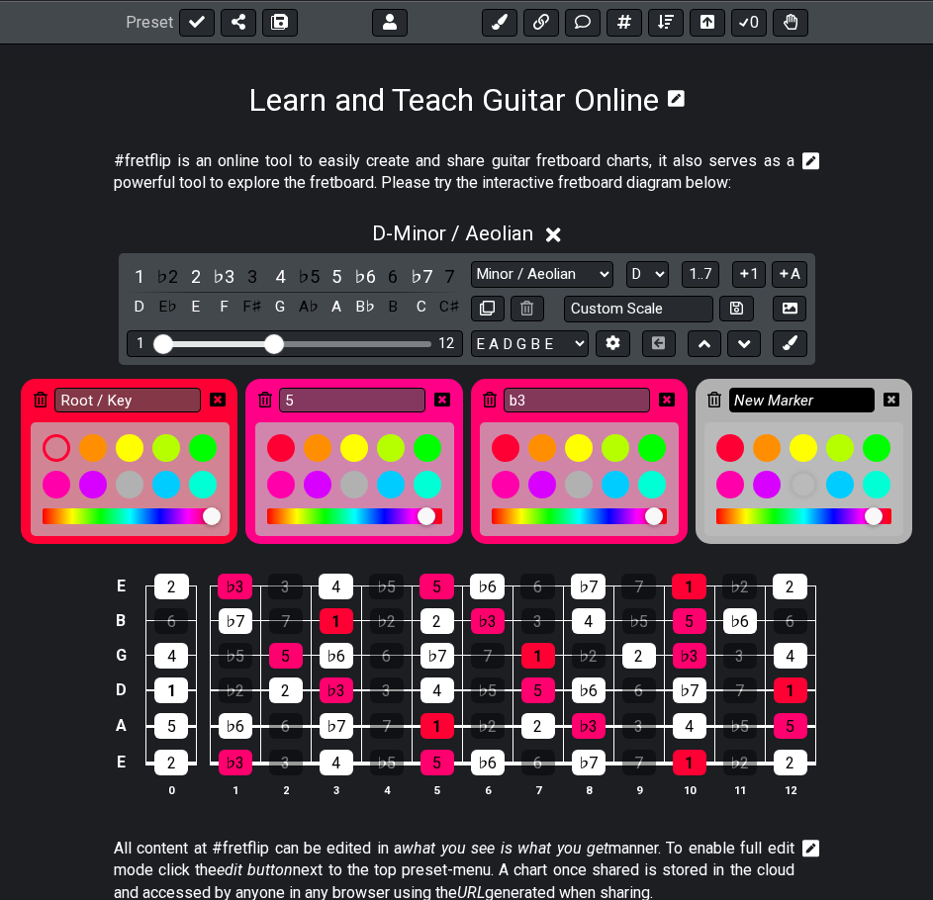
click at [811, 395] on input "New Marker" at bounding box center [802, 400] width 146 height 25
drag, startPoint x: 829, startPoint y: 392, endPoint x: 728, endPoint y: 398, distance: 101.1
click at [729, 398] on input "New Marker" at bounding box center [802, 400] width 146 height 25
type input "Pentatonic"
click at [218, 400] on icon at bounding box center [218, 400] width 16 height 16
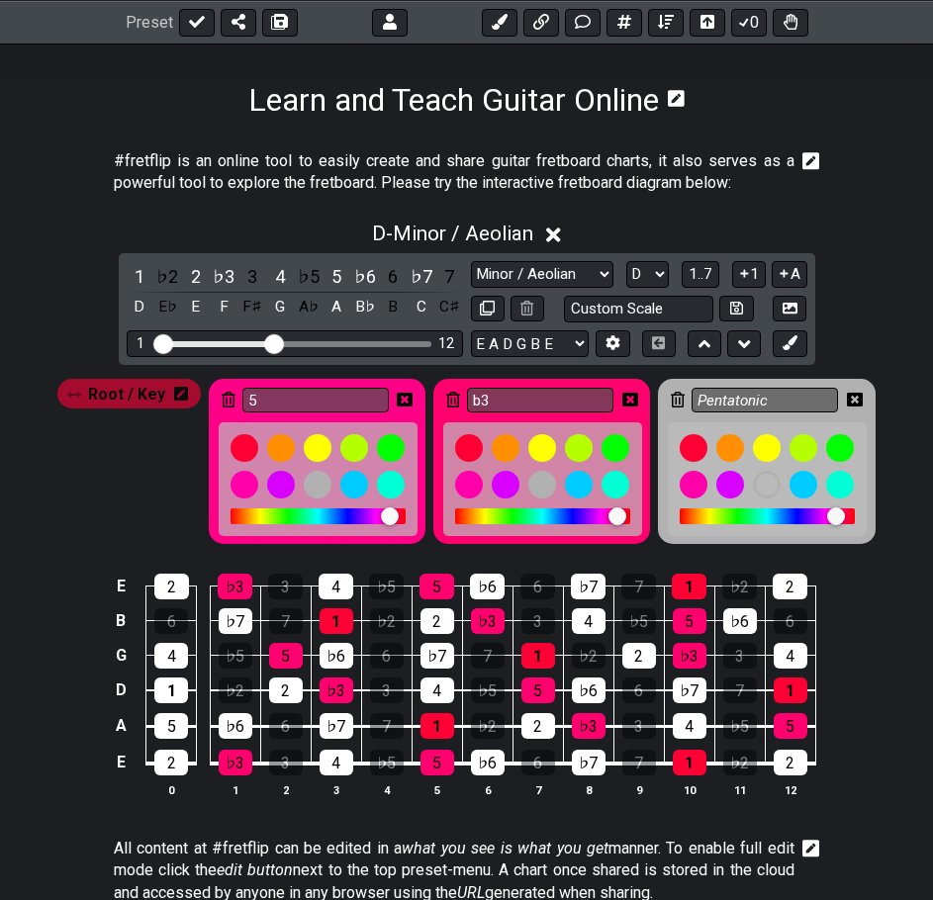
click at [402, 404] on icon at bounding box center [405, 400] width 16 height 14
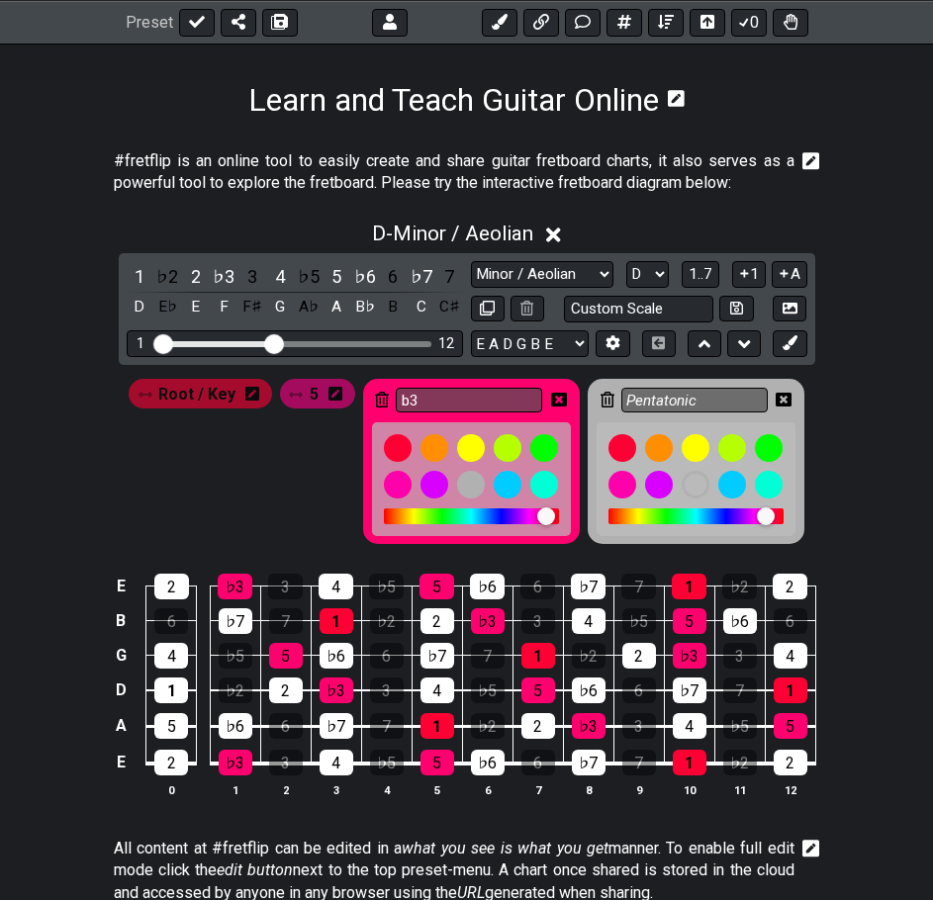
click at [558, 401] on icon at bounding box center [559, 400] width 16 height 16
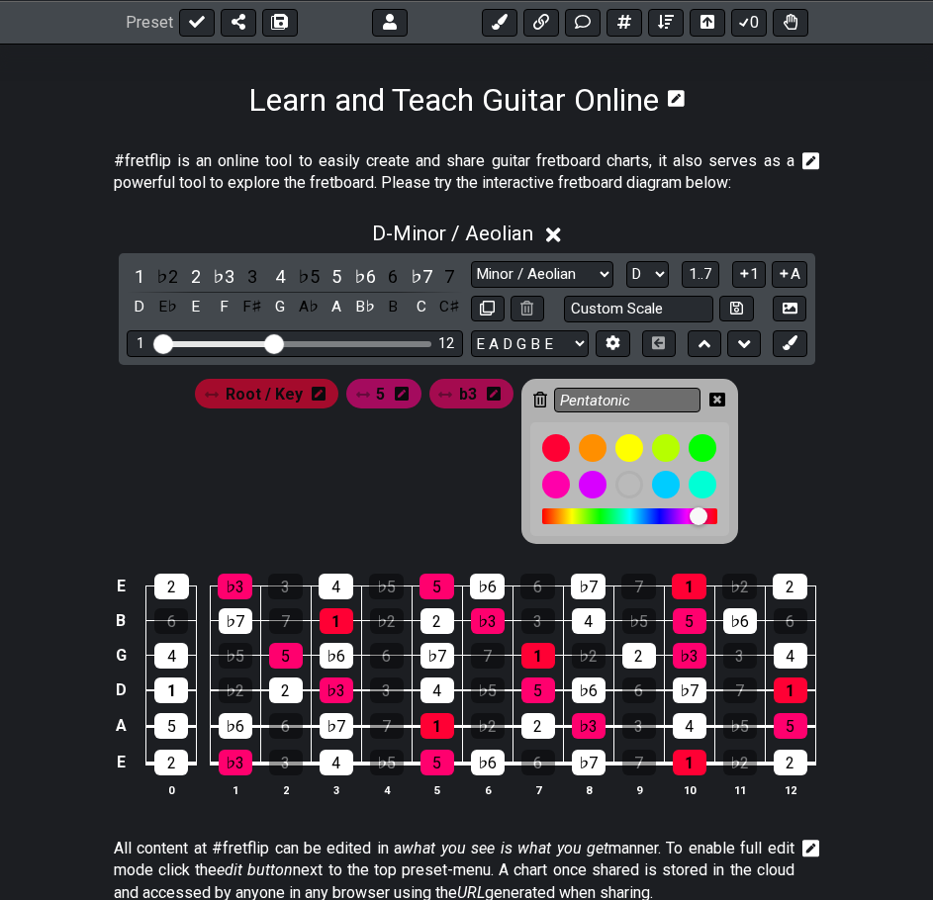
click at [723, 398] on icon at bounding box center [717, 400] width 16 height 14
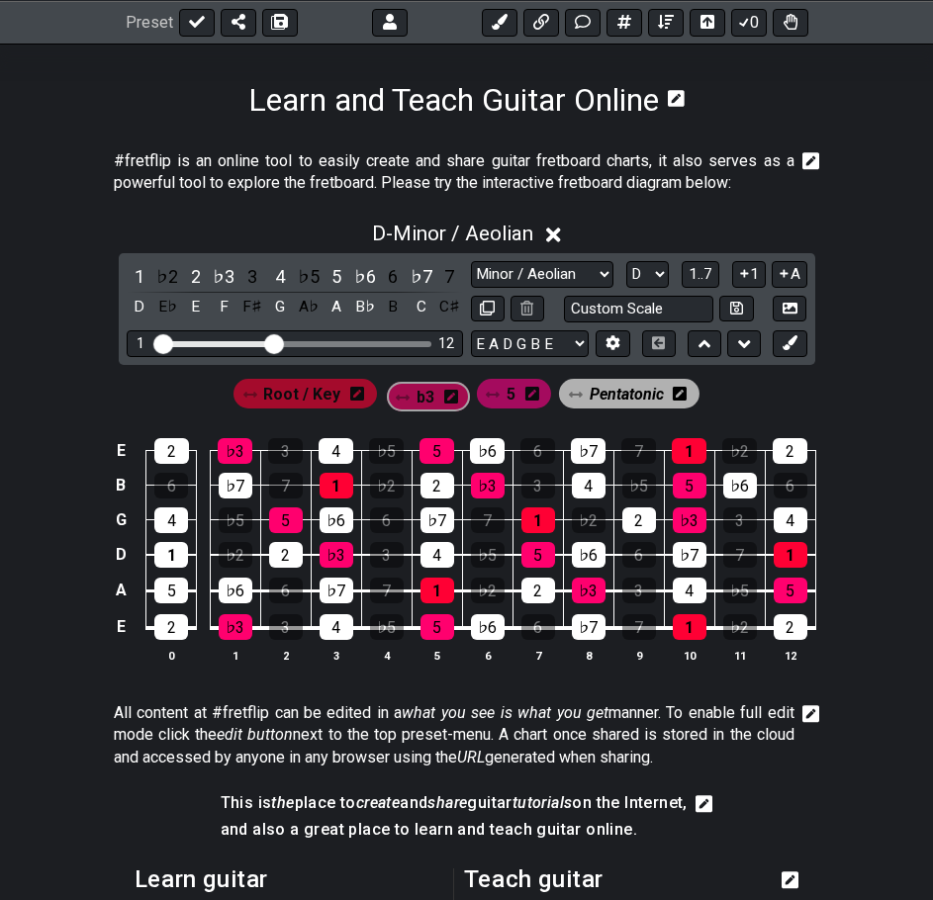
drag, startPoint x: 499, startPoint y: 393, endPoint x: 414, endPoint y: 397, distance: 84.2
click at [414, 397] on div "Root / Key 5 b3 Pentatonic" at bounding box center [467, 394] width 474 height 38
click at [339, 588] on div "♭7" at bounding box center [337, 591] width 34 height 26
click at [338, 623] on div "4" at bounding box center [337, 627] width 34 height 26
click at [330, 451] on div "4" at bounding box center [336, 451] width 35 height 26
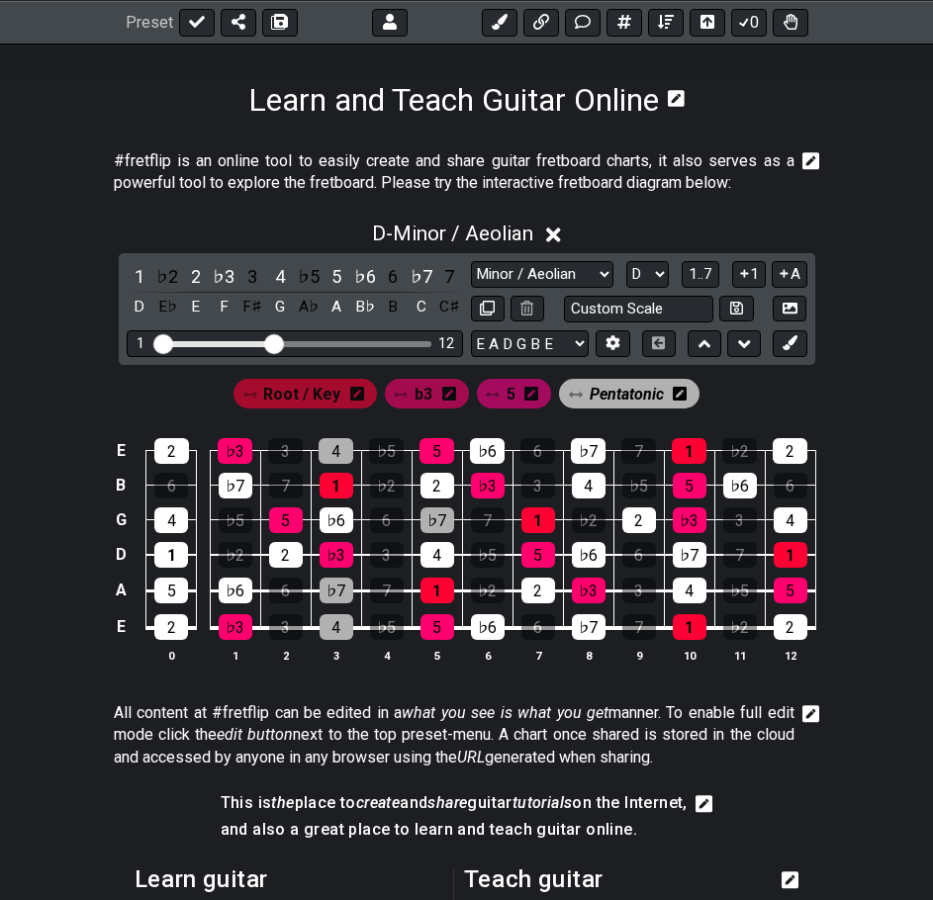
click at [440, 516] on div "♭7" at bounding box center [437, 520] width 34 height 26
click at [583, 454] on div "♭7" at bounding box center [588, 451] width 35 height 26
click at [584, 490] on div "4" at bounding box center [589, 486] width 34 height 26
click at [588, 623] on div "♭7" at bounding box center [589, 627] width 34 height 26
click at [692, 581] on div "4" at bounding box center [690, 591] width 34 height 26
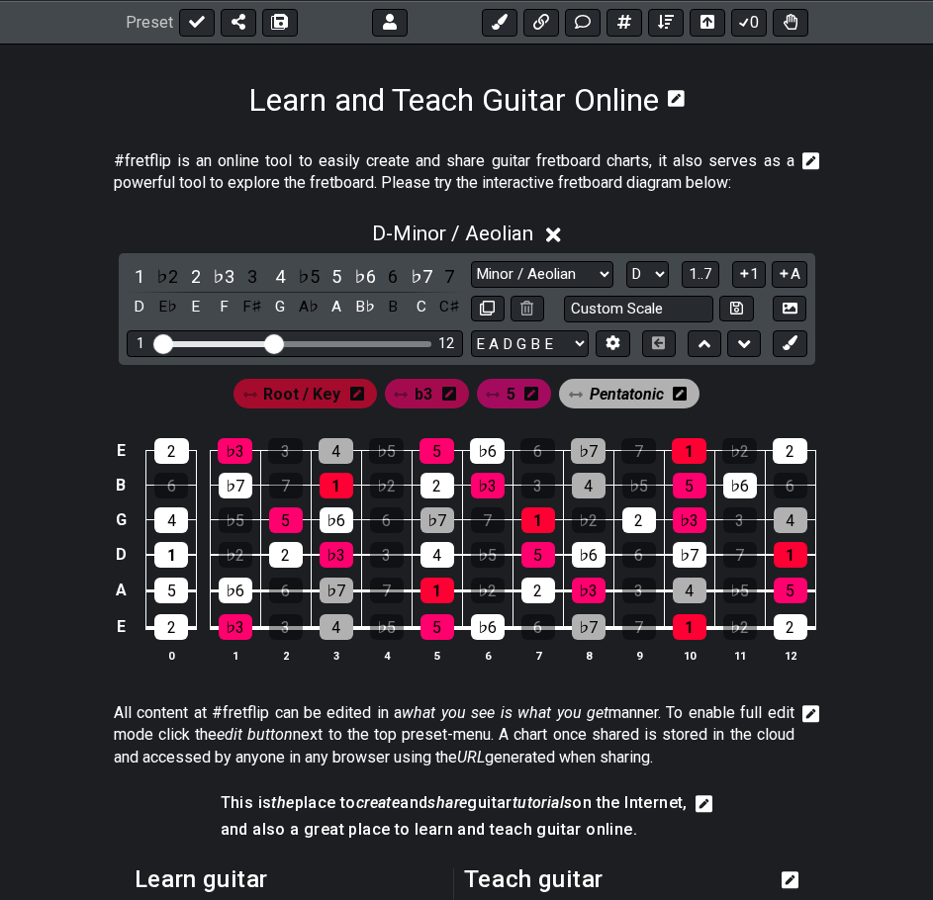
click at [784, 520] on div "4" at bounding box center [791, 520] width 34 height 26
click at [235, 483] on div "♭7" at bounding box center [236, 486] width 34 height 26
click at [782, 341] on icon at bounding box center [789, 342] width 15 height 15
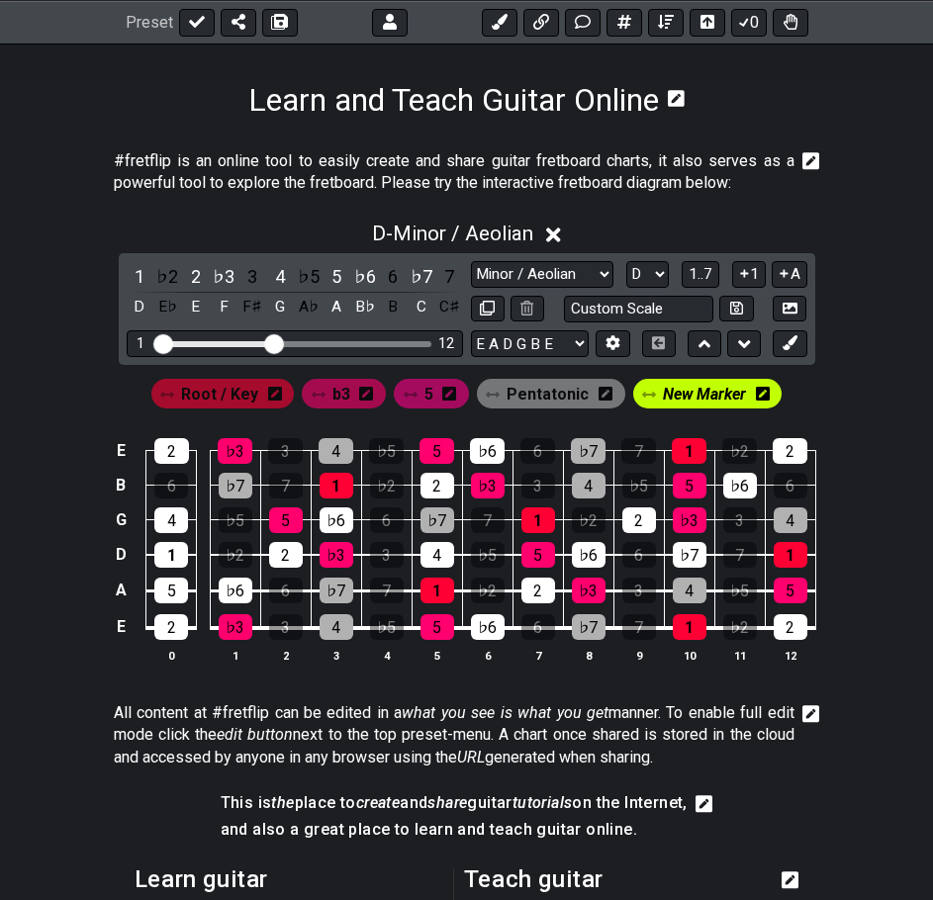
click at [763, 396] on icon at bounding box center [763, 394] width 14 height 14
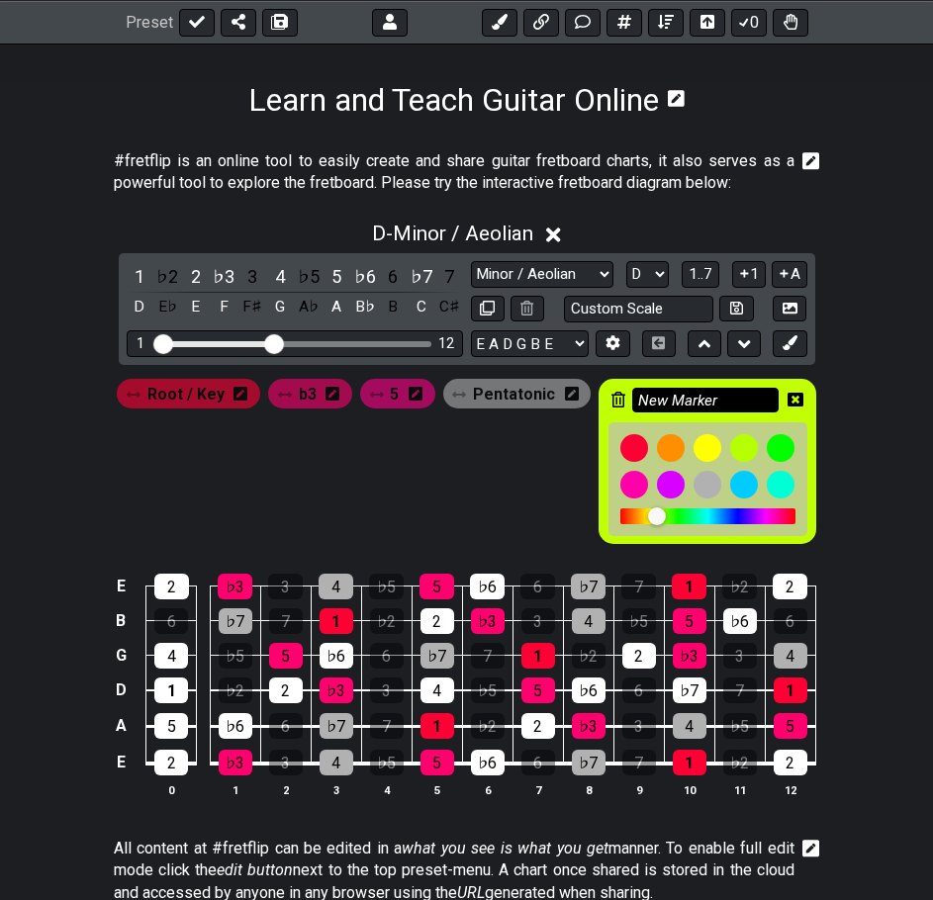
click at [754, 407] on input "New Marker" at bounding box center [705, 400] width 146 height 25
drag, startPoint x: 749, startPoint y: 401, endPoint x: 559, endPoint y: 407, distance: 190.0
click at [559, 407] on div "Root / Key b3 5 Pentatonic New Marker" at bounding box center [466, 461] width 706 height 173
type input "Natural Minor (2/b6)"
click at [782, 487] on div at bounding box center [781, 485] width 34 height 34
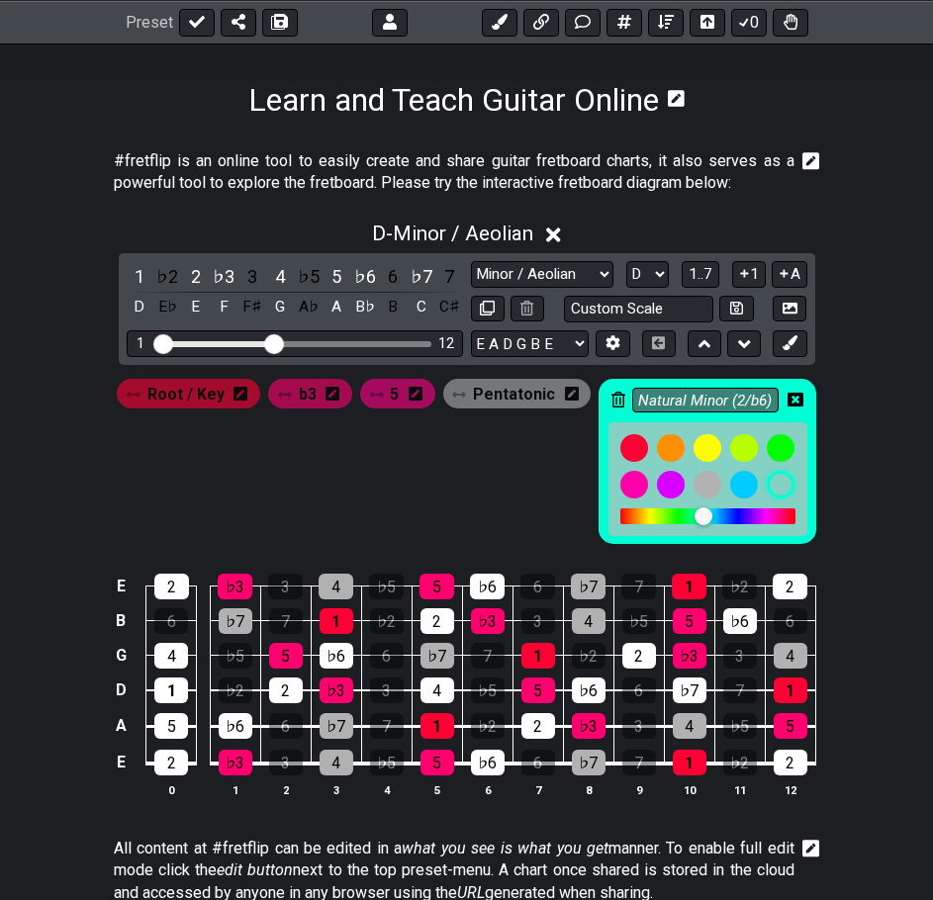
drag, startPoint x: 275, startPoint y: 689, endPoint x: 267, endPoint y: 700, distance: 13.5
click at [276, 689] on div "2" at bounding box center [286, 691] width 34 height 26
click at [233, 727] on div "♭6" at bounding box center [236, 726] width 34 height 26
click at [436, 619] on div "2" at bounding box center [437, 621] width 34 height 26
click at [432, 686] on div "4" at bounding box center [437, 691] width 34 height 26
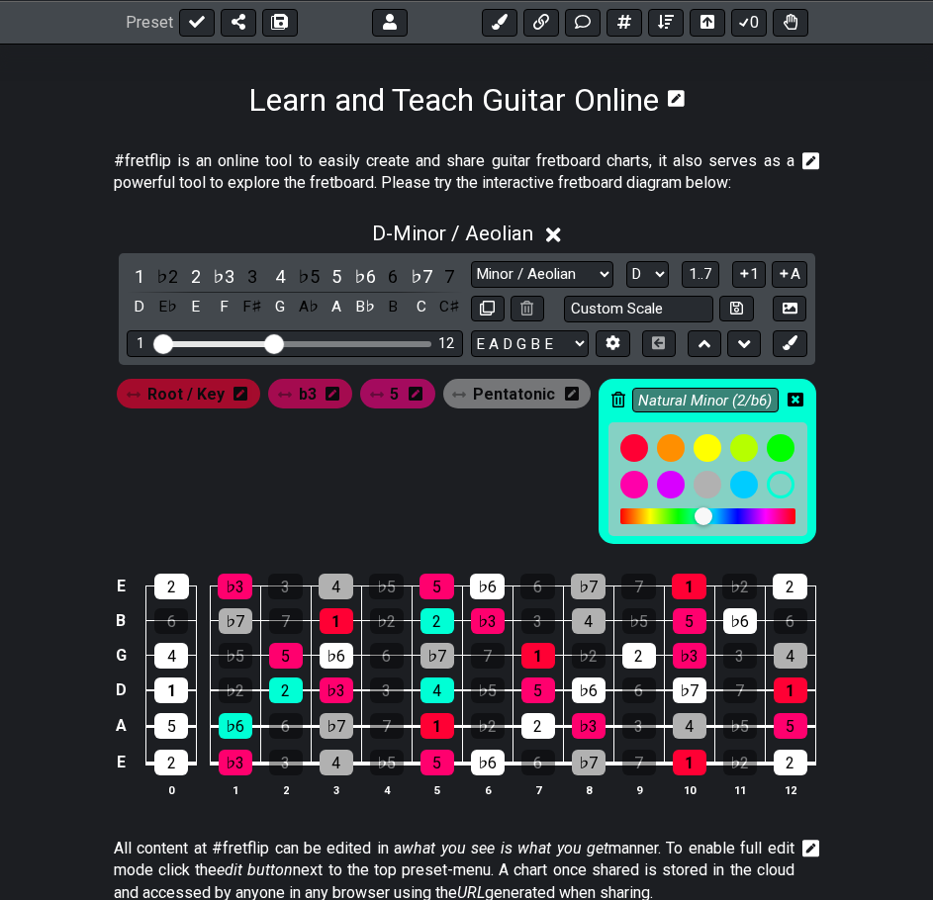
click at [514, 406] on span "Pentatonic" at bounding box center [514, 394] width 82 height 29
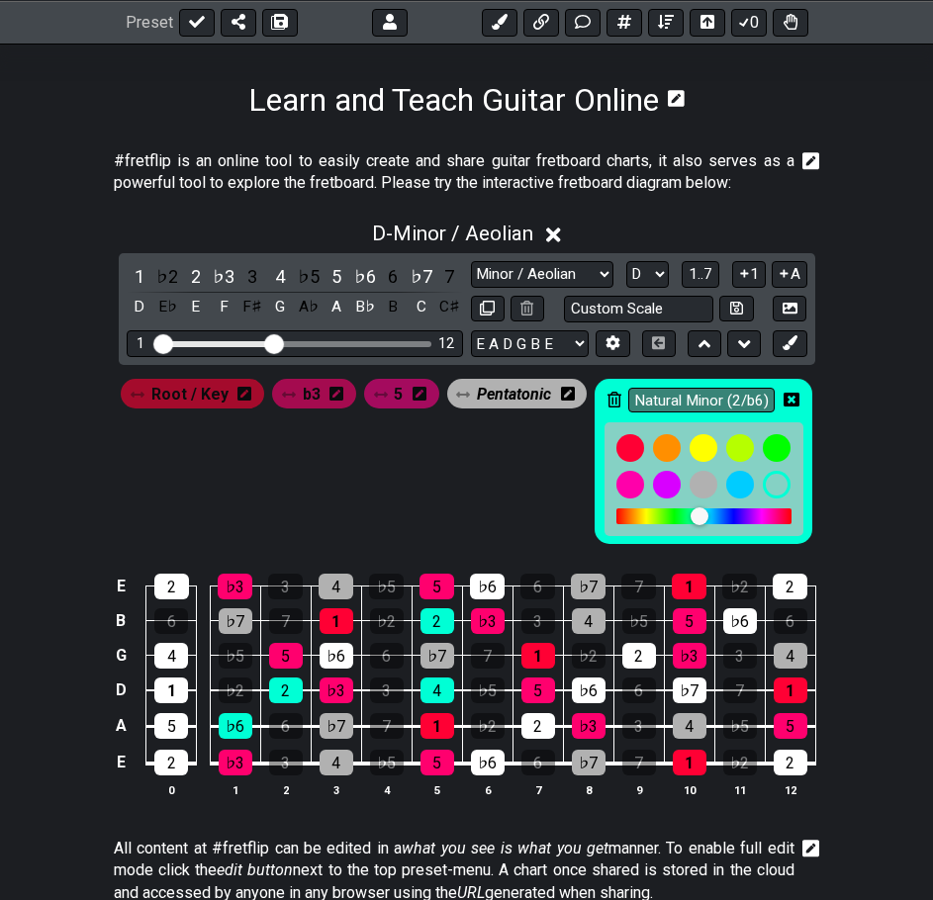
click at [444, 686] on div "4" at bounding box center [437, 691] width 34 height 26
click at [790, 400] on icon at bounding box center [791, 400] width 16 height 16
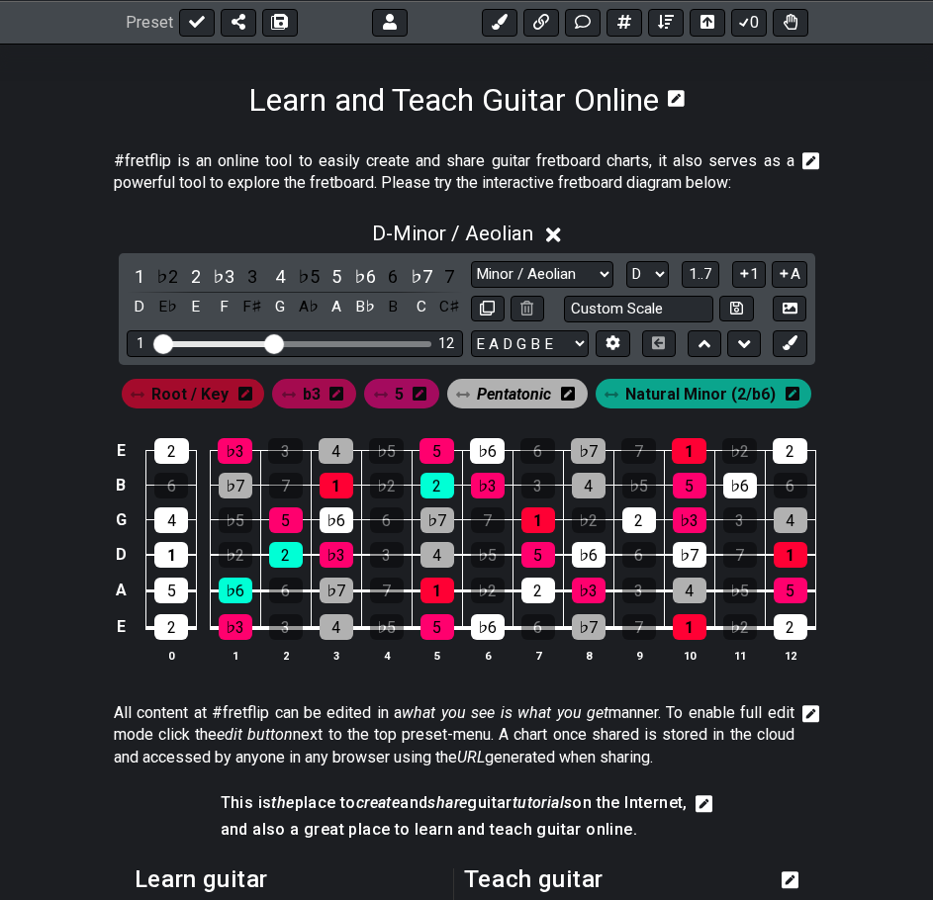
click at [676, 397] on span "Natural Minor (2/b6)" at bounding box center [700, 394] width 150 height 29
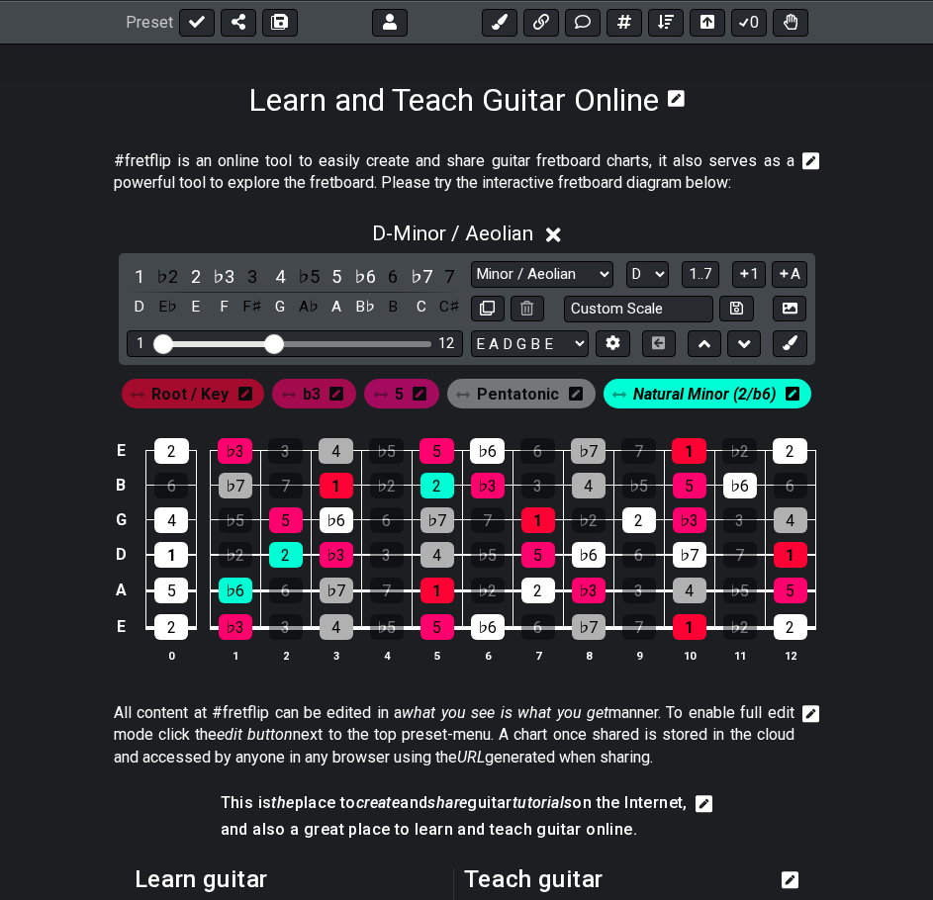
click at [332, 516] on div "♭6" at bounding box center [337, 520] width 34 height 26
drag, startPoint x: 491, startPoint y: 627, endPoint x: 518, endPoint y: 606, distance: 34.6
click at [492, 626] on div "♭6" at bounding box center [488, 627] width 34 height 26
click at [548, 589] on div "2" at bounding box center [538, 591] width 34 height 26
click at [589, 551] on div "♭6" at bounding box center [589, 555] width 34 height 26
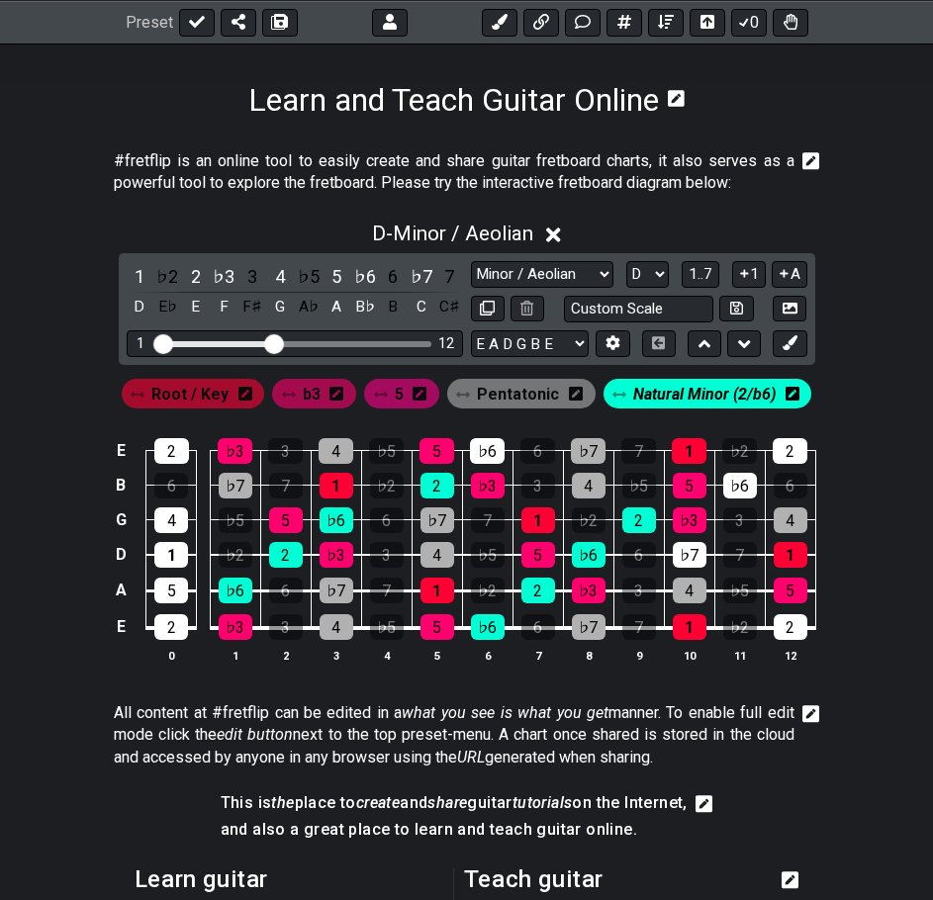
click at [630, 521] on div "2" at bounding box center [639, 520] width 34 height 26
click at [736, 487] on div "♭6" at bounding box center [740, 486] width 34 height 26
click at [780, 445] on div "2" at bounding box center [790, 451] width 35 height 26
click at [790, 617] on div "2" at bounding box center [791, 627] width 34 height 26
click at [526, 400] on span "Pentatonic" at bounding box center [518, 394] width 82 height 29
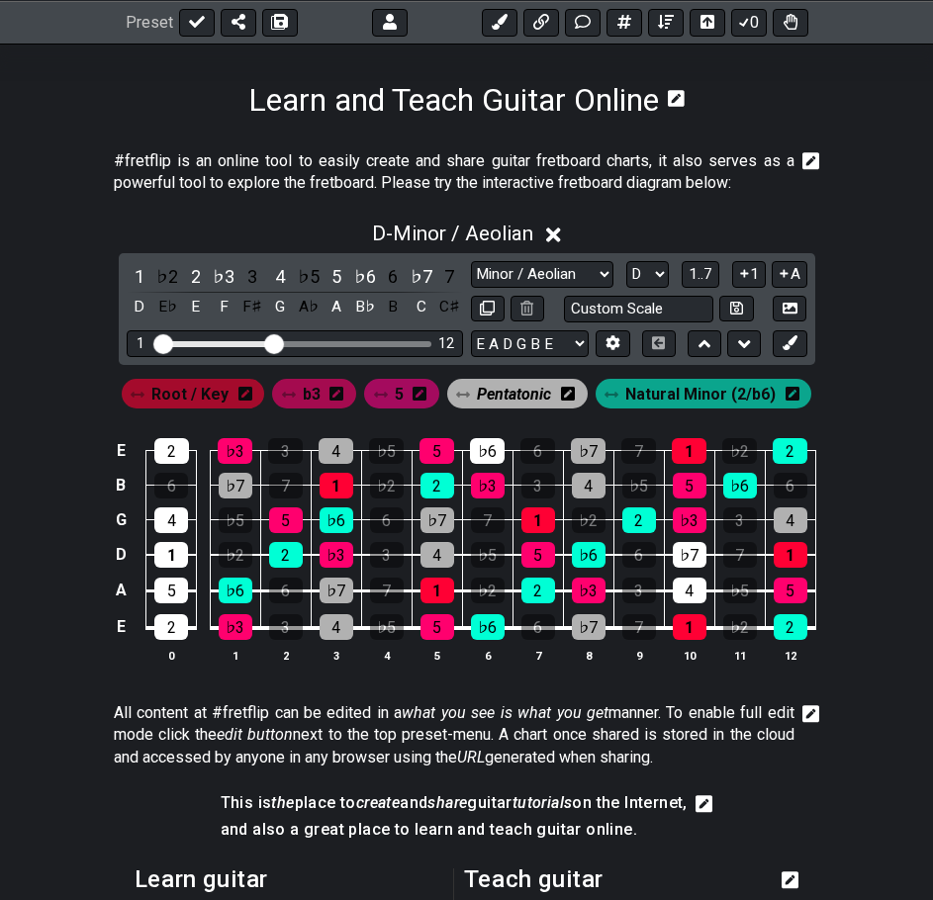
click at [691, 590] on div "4" at bounding box center [690, 591] width 34 height 26
click at [690, 393] on span "Natural Minor (2/b6)" at bounding box center [700, 394] width 150 height 29
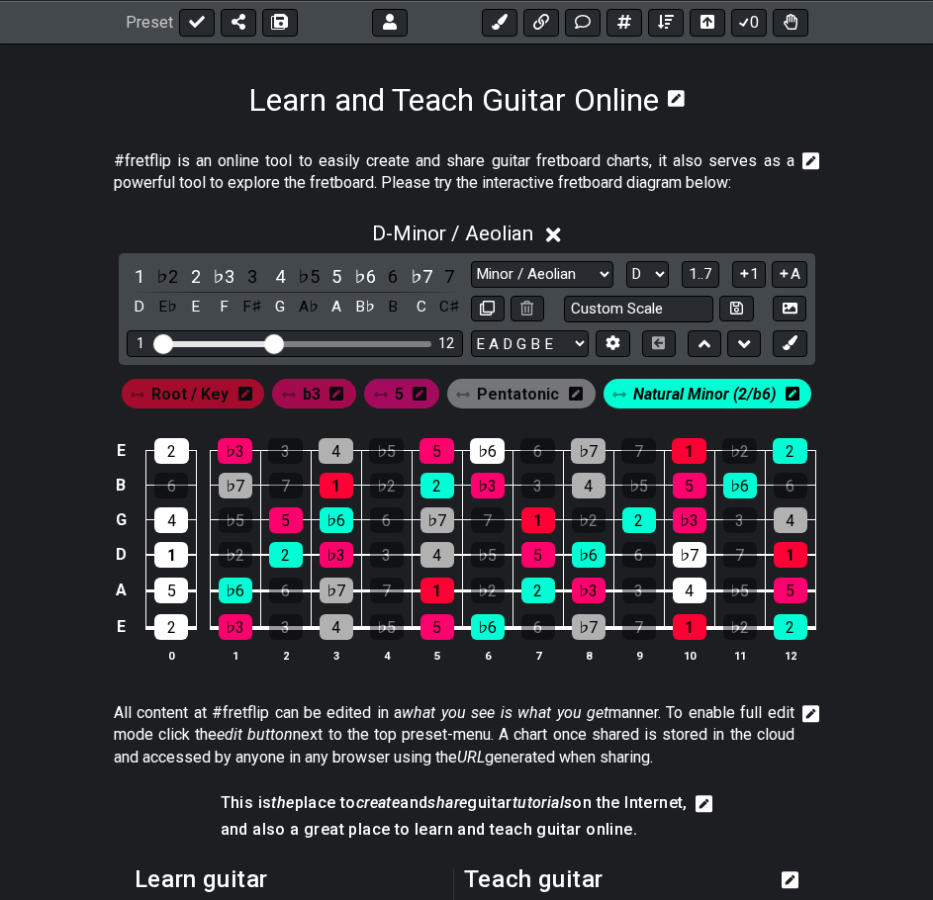
drag, startPoint x: 494, startPoint y: 448, endPoint x: 510, endPoint y: 453, distance: 17.5
click at [494, 449] on div "♭6" at bounding box center [487, 451] width 35 height 26
click at [174, 394] on span "Root / Key" at bounding box center [189, 394] width 77 height 29
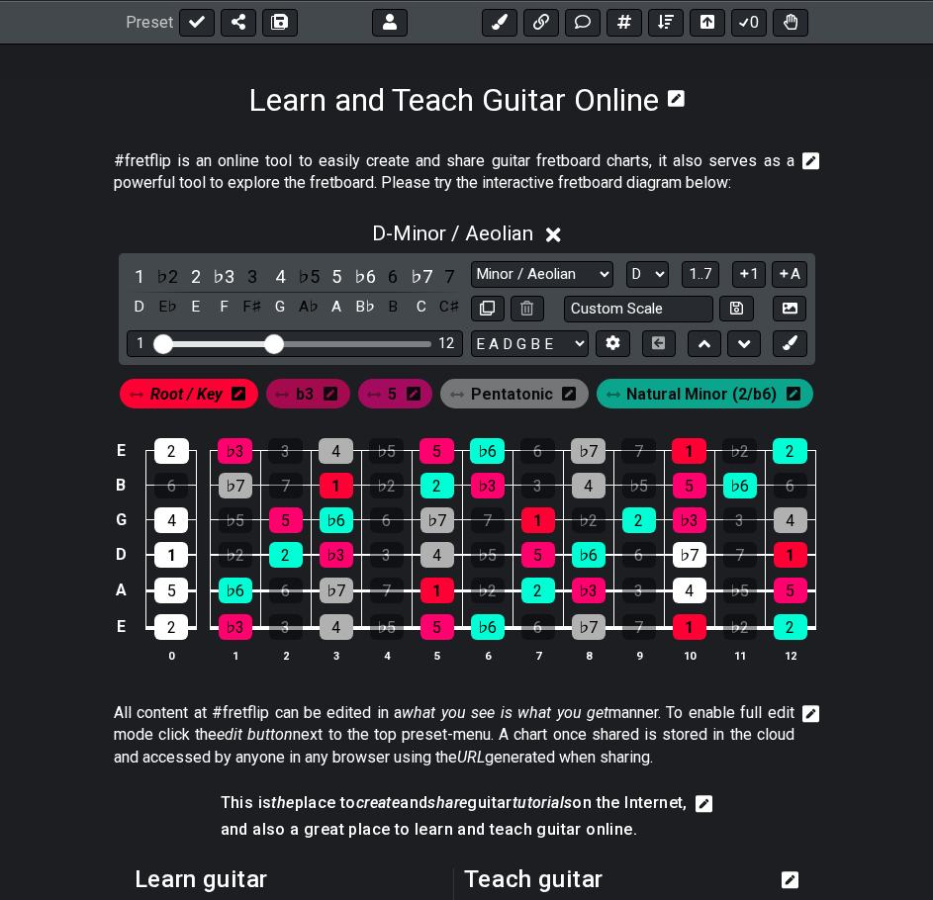
click at [164, 562] on div "1" at bounding box center [171, 555] width 34 height 26
click at [304, 396] on span "b3" at bounding box center [305, 394] width 18 height 29
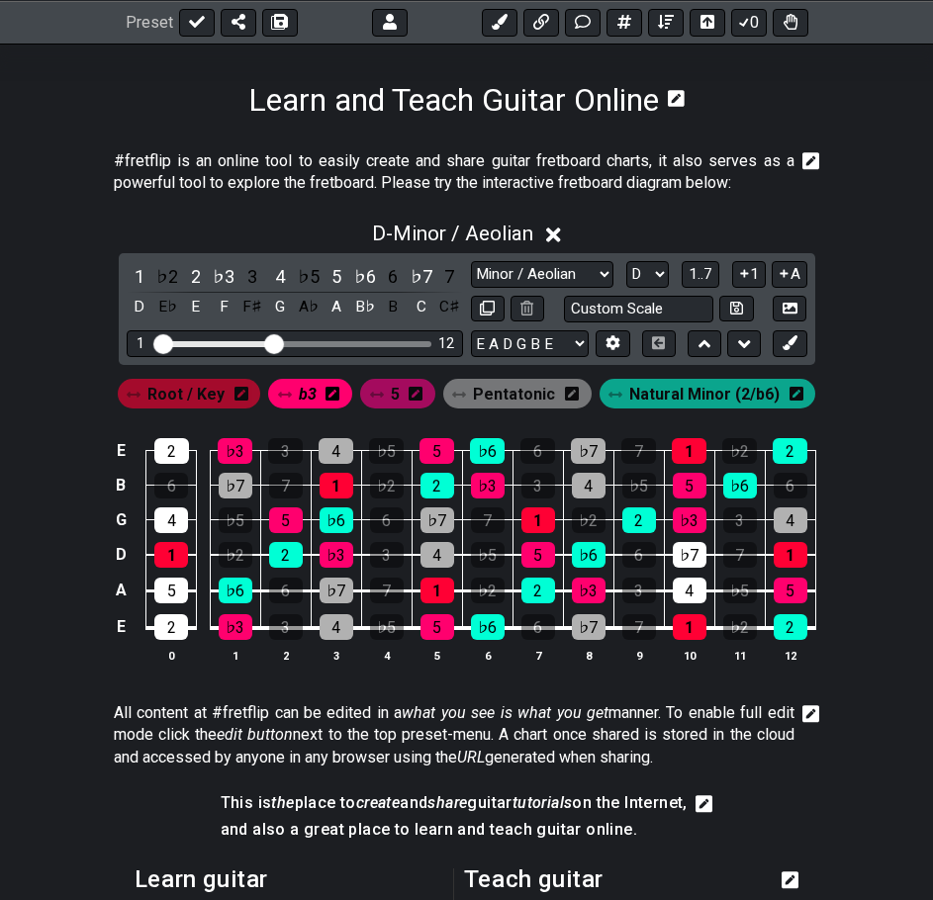
click at [657, 392] on span "Natural Minor (2/b6)" at bounding box center [704, 394] width 150 height 29
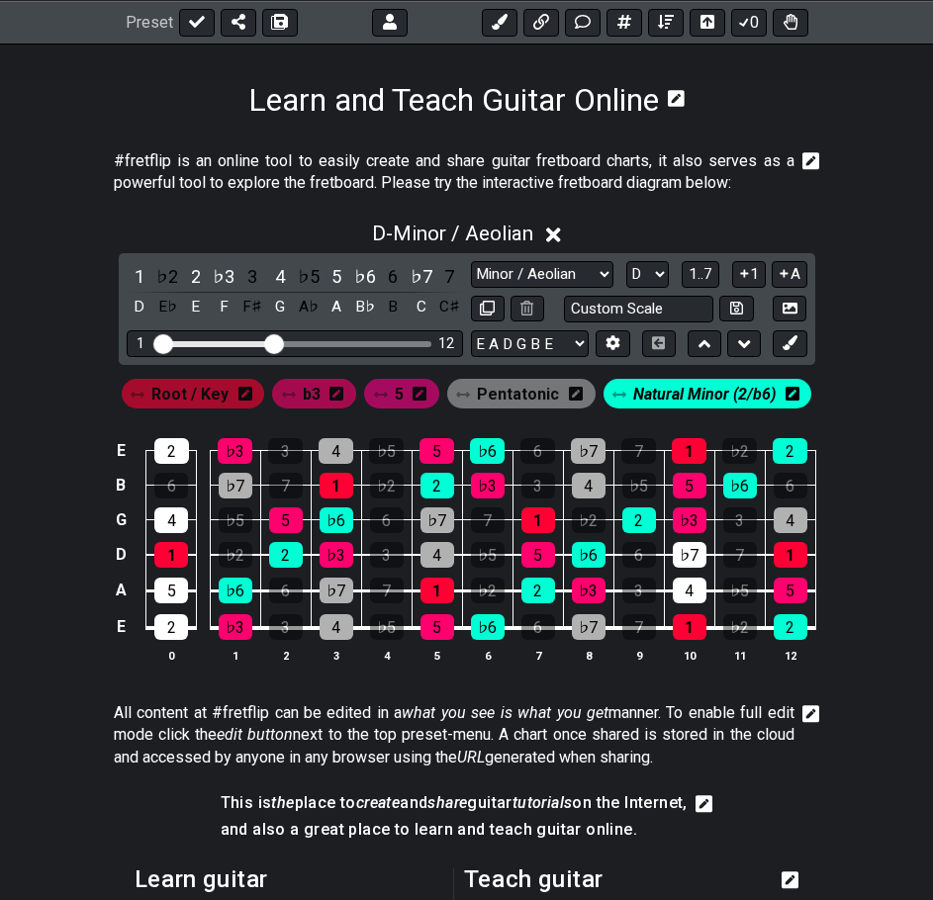
click at [166, 623] on div "2" at bounding box center [171, 627] width 34 height 26
click at [179, 447] on div "2" at bounding box center [171, 451] width 35 height 26
click at [490, 390] on span "Pentatonic" at bounding box center [518, 394] width 82 height 29
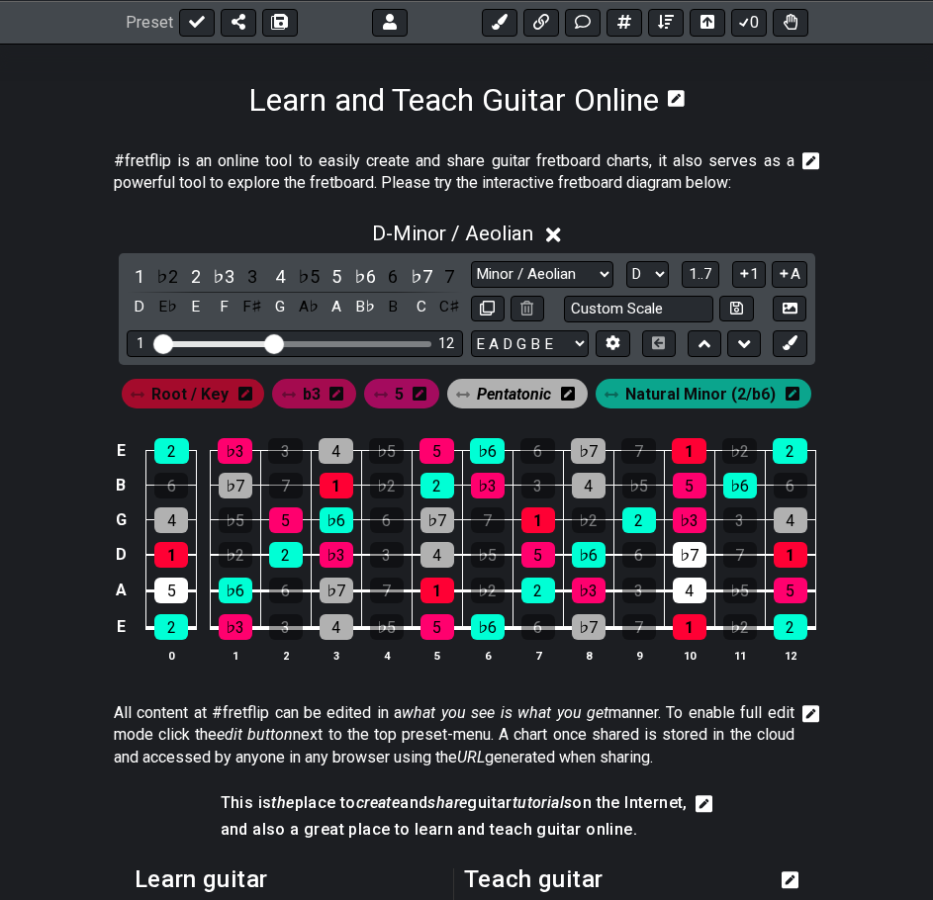
click at [173, 512] on div "4" at bounding box center [171, 520] width 34 height 26
click at [395, 398] on span "5" at bounding box center [399, 394] width 9 height 29
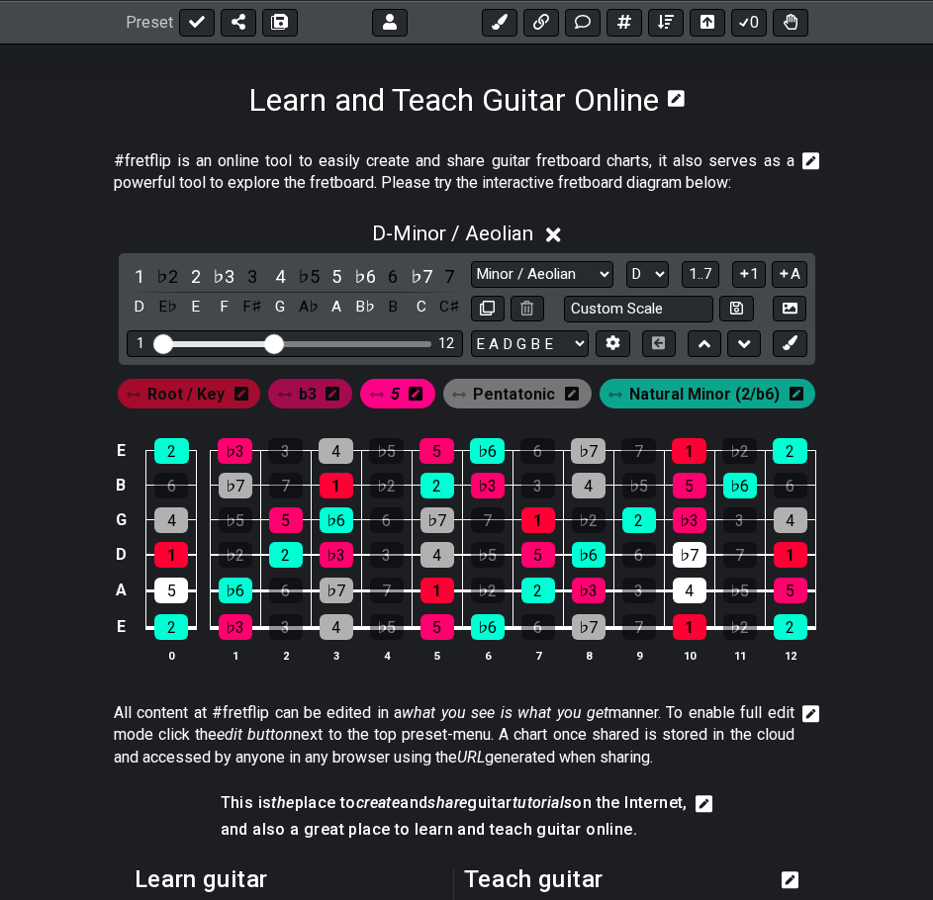
click at [162, 589] on div "5" at bounding box center [171, 591] width 34 height 26
